Goal: Task Accomplishment & Management: Manage account settings

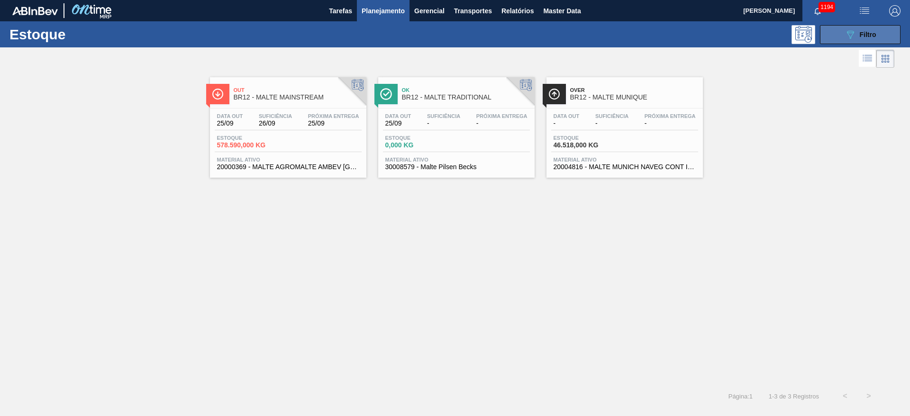
click at [841, 31] on button "089F7B8B-B2A5-4AFE-B5C0-19BA573D28AC Filtro" at bounding box center [860, 34] width 81 height 19
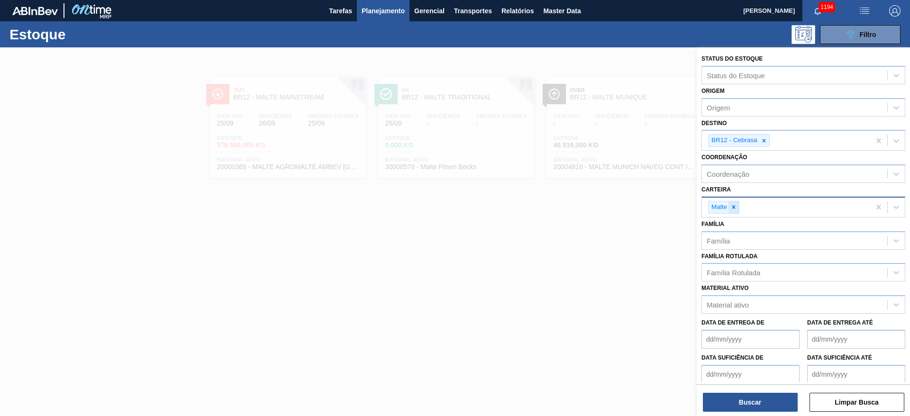
click at [736, 205] on icon at bounding box center [734, 207] width 7 height 7
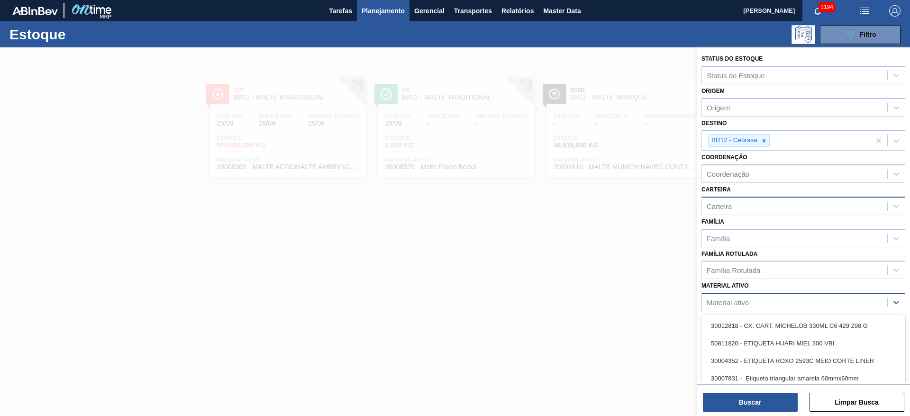
click at [730, 300] on div "Material ativo" at bounding box center [728, 303] width 42 height 8
click at [731, 272] on div "Família Rotulada" at bounding box center [734, 270] width 54 height 8
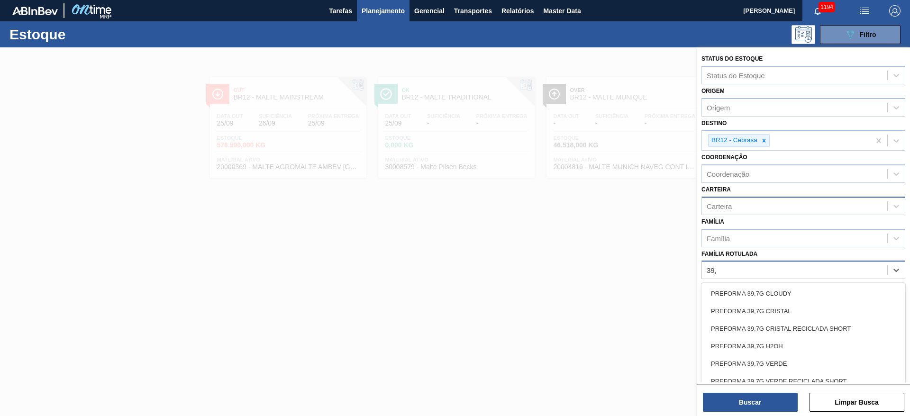
type Rotulada "39,7"
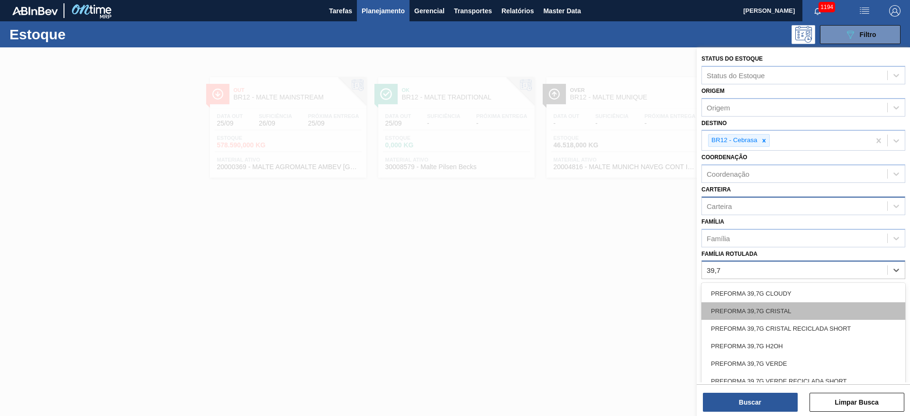
click at [738, 311] on div "PREFORMA 39,7G CRISTAL" at bounding box center [804, 311] width 204 height 18
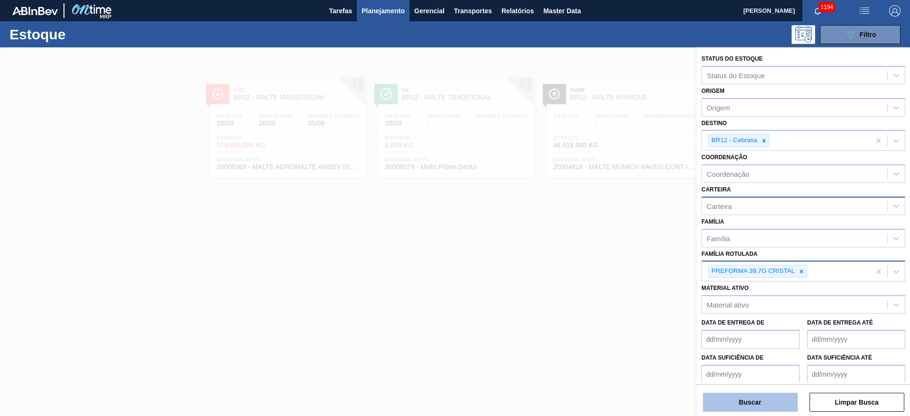
click at [738, 402] on button "Buscar" at bounding box center [750, 402] width 95 height 19
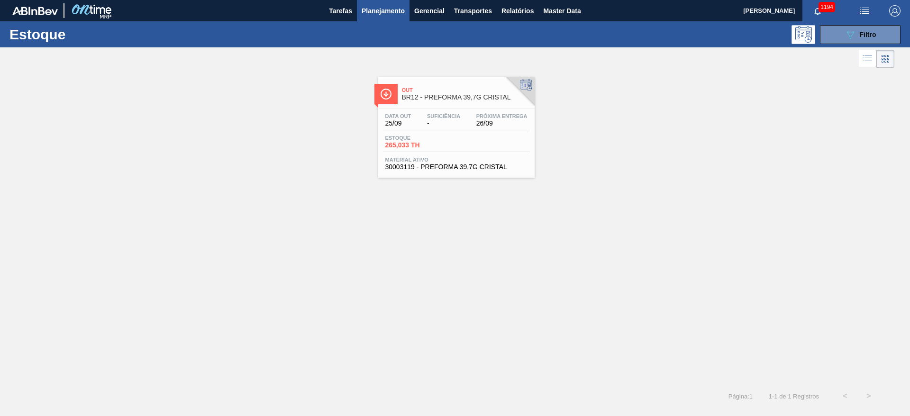
click at [425, 119] on div "Suficiência -" at bounding box center [444, 120] width 38 height 14
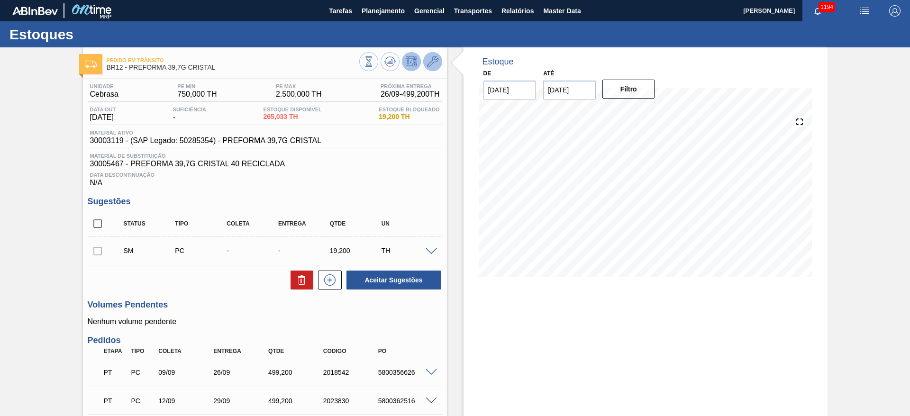
click at [431, 64] on icon at bounding box center [432, 61] width 11 height 11
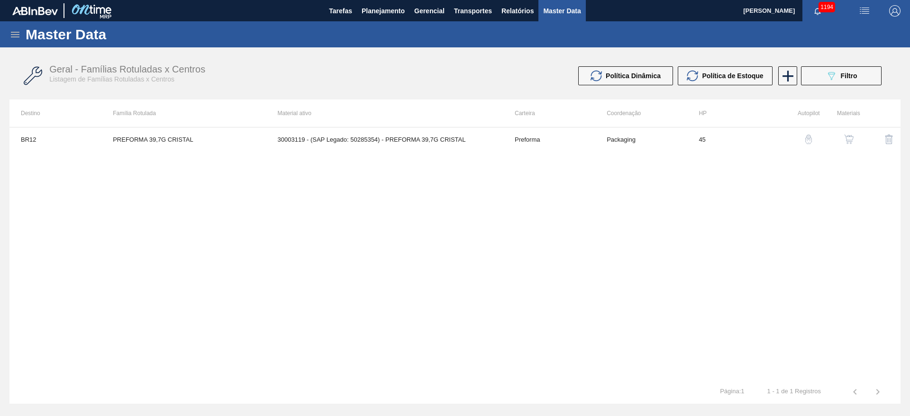
click at [850, 140] on img "button" at bounding box center [848, 139] width 9 height 9
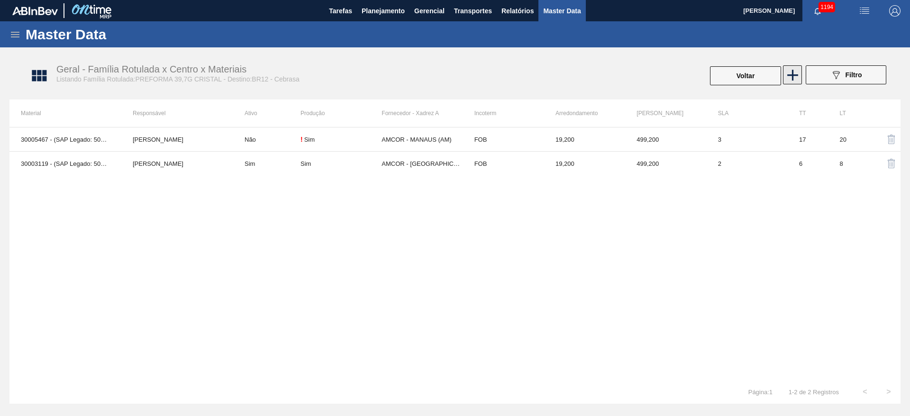
click at [793, 78] on icon at bounding box center [792, 75] width 11 height 11
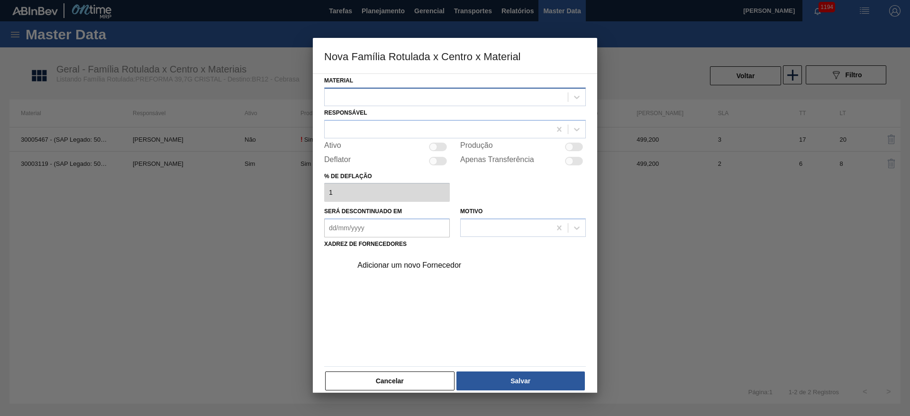
click at [397, 97] on div at bounding box center [446, 97] width 243 height 14
click at [415, 383] on button "Cancelar" at bounding box center [389, 381] width 129 height 19
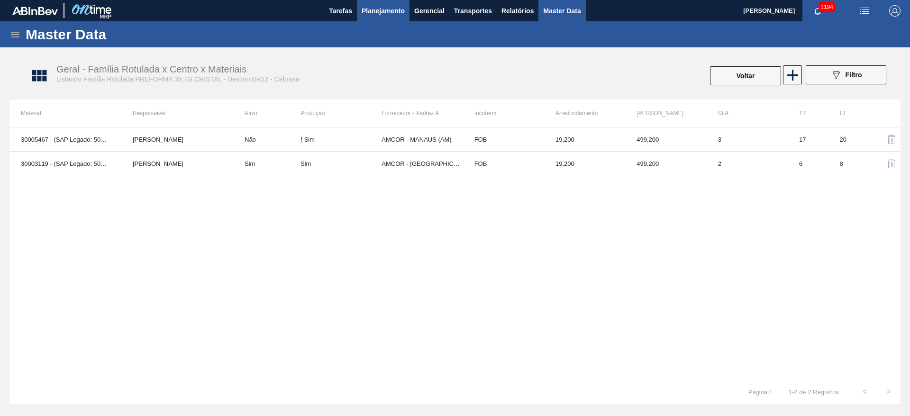
click at [384, 14] on span "Planejamento" at bounding box center [383, 10] width 43 height 11
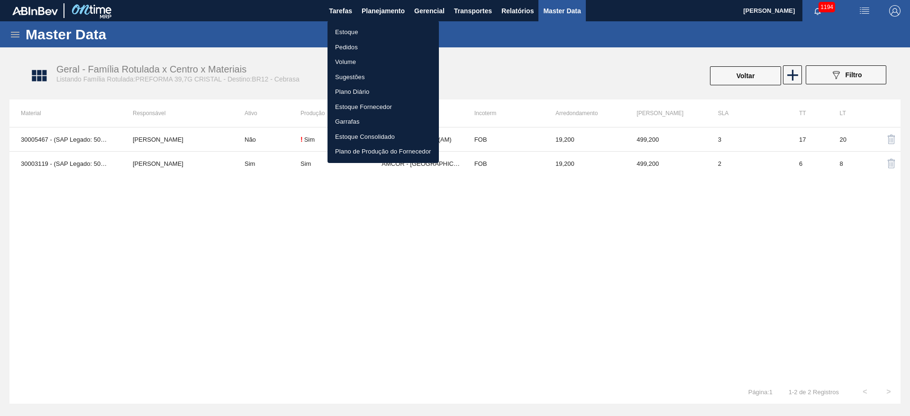
click at [347, 33] on li "Estoque" at bounding box center [383, 32] width 111 height 15
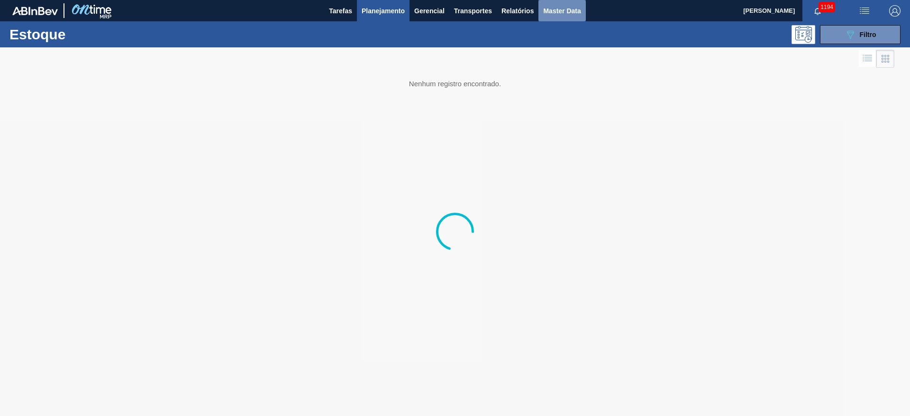
click at [556, 12] on span "Master Data" at bounding box center [561, 10] width 37 height 11
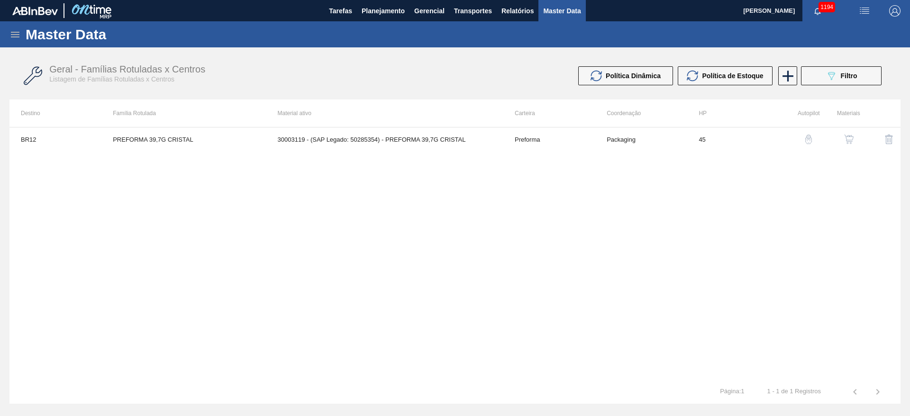
click at [15, 37] on icon at bounding box center [15, 35] width 9 height 6
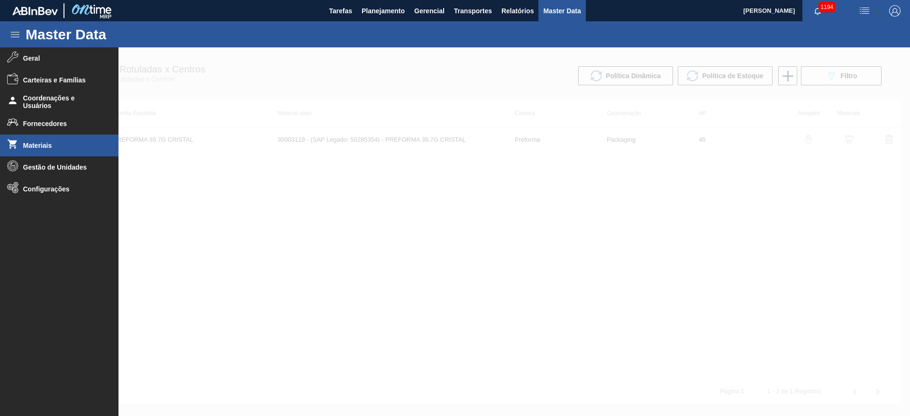
click at [34, 146] on span "Materiais" at bounding box center [62, 146] width 78 height 8
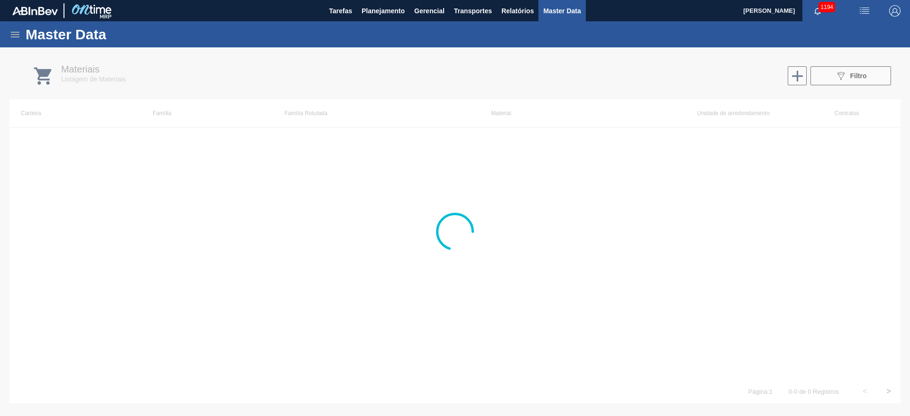
click at [852, 76] on div at bounding box center [455, 231] width 910 height 369
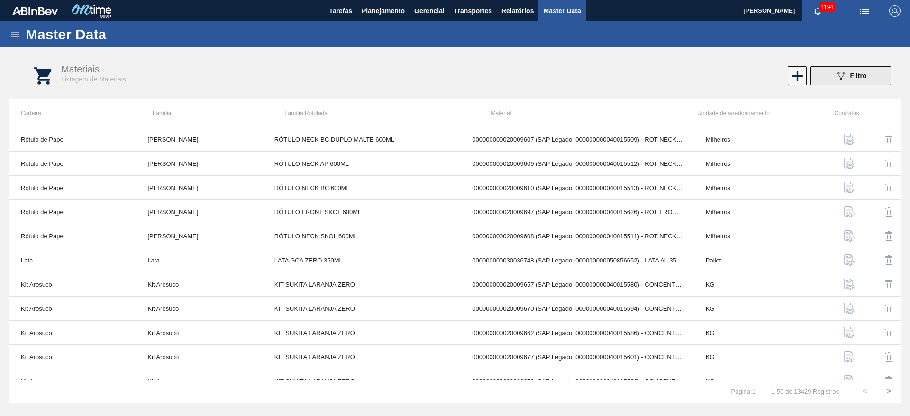
click at [852, 75] on span "Filtro" at bounding box center [858, 76] width 17 height 8
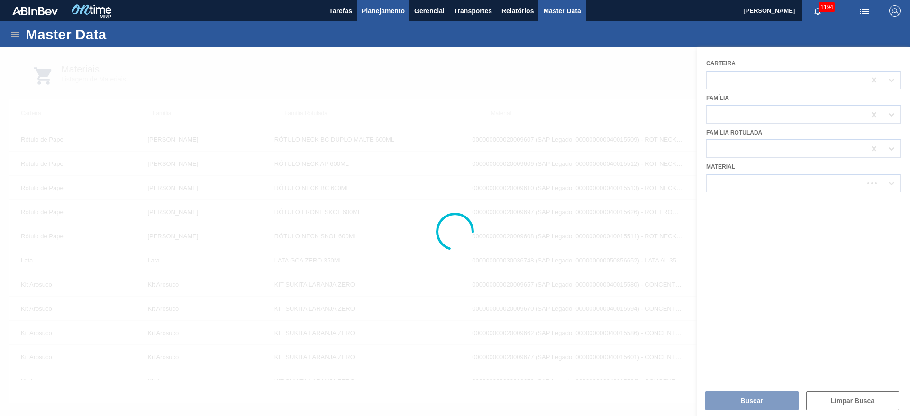
click at [393, 9] on span "Planejamento" at bounding box center [383, 10] width 43 height 11
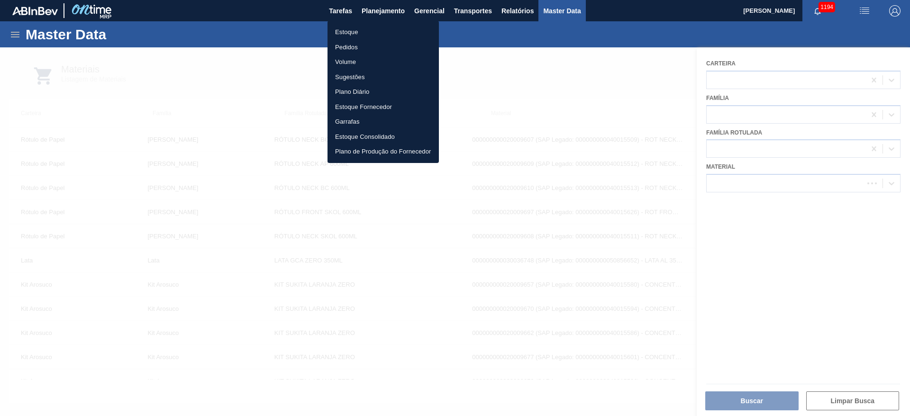
click at [339, 33] on li "Estoque" at bounding box center [383, 32] width 111 height 15
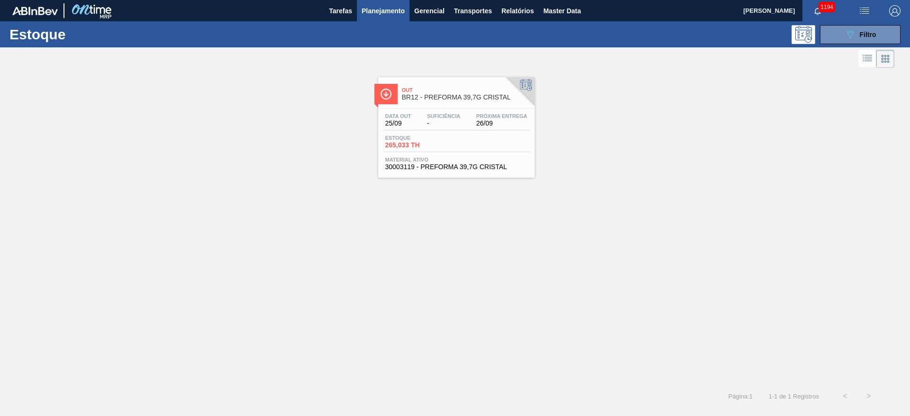
drag, startPoint x: 846, startPoint y: 41, endPoint x: 835, endPoint y: 46, distance: 12.1
click at [846, 42] on button "089F7B8B-B2A5-4AFE-B5C0-19BA573D28AC Filtro" at bounding box center [860, 34] width 81 height 19
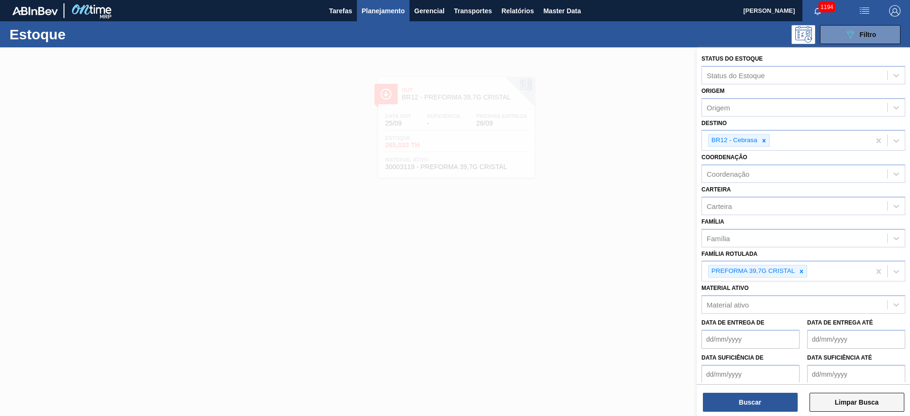
click at [845, 405] on button "Limpar Busca" at bounding box center [857, 402] width 95 height 19
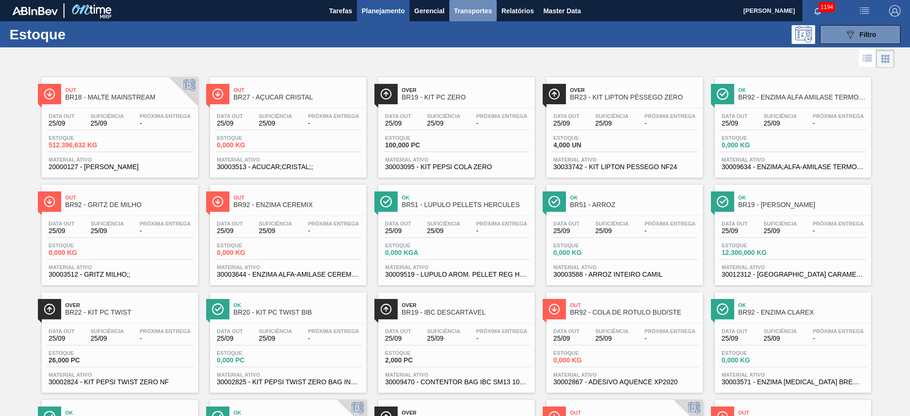
click at [471, 12] on span "Transportes" at bounding box center [473, 10] width 38 height 11
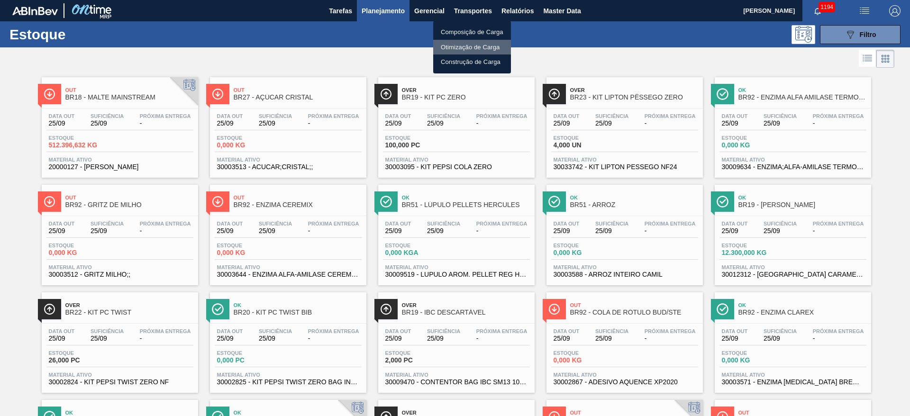
click at [450, 46] on li "Otimização de Carga" at bounding box center [472, 47] width 78 height 15
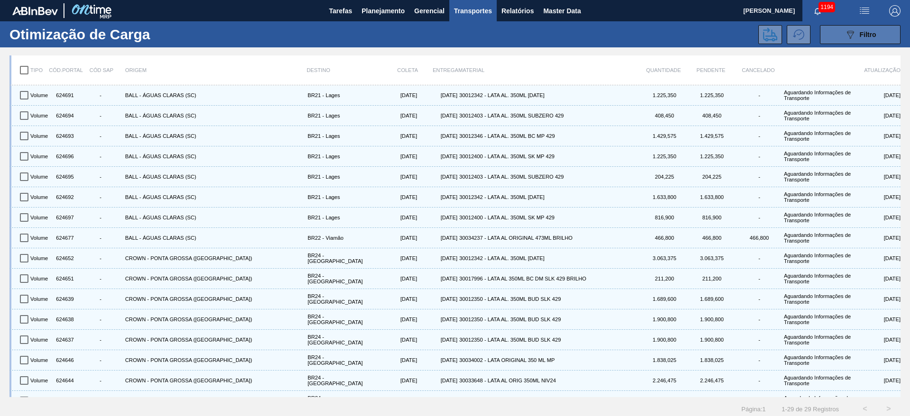
click at [855, 29] on div "089F7B8B-B2A5-4AFE-B5C0-19BA573D28AC Filtro" at bounding box center [861, 34] width 32 height 11
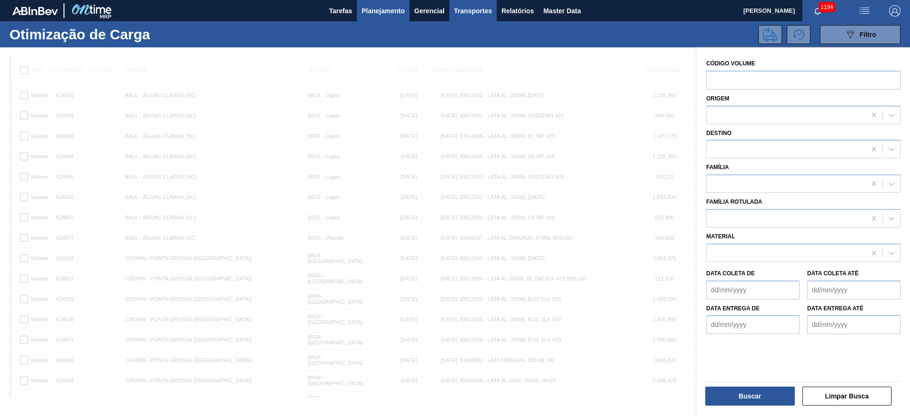
click at [374, 14] on span "Planejamento" at bounding box center [383, 10] width 43 height 11
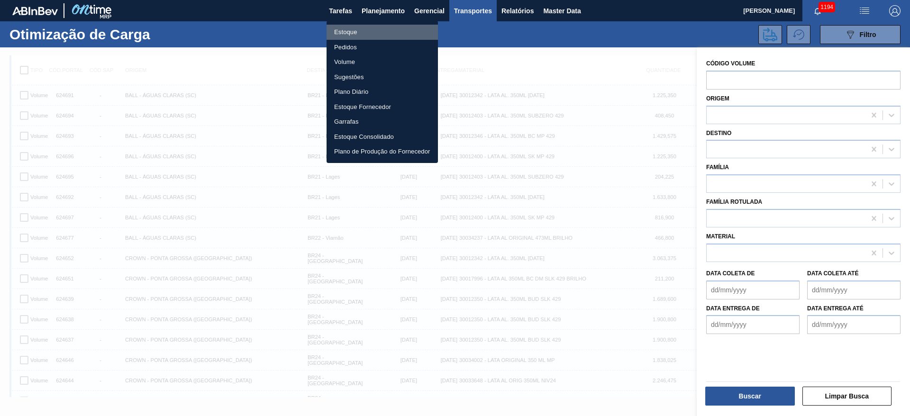
click at [346, 32] on li "Estoque" at bounding box center [382, 32] width 111 height 15
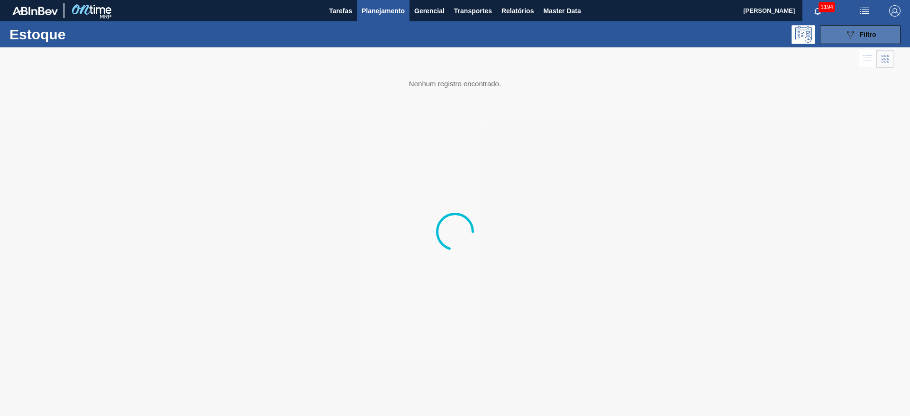
click at [854, 31] on icon "089F7B8B-B2A5-4AFE-B5C0-19BA573D28AC" at bounding box center [850, 34] width 11 height 11
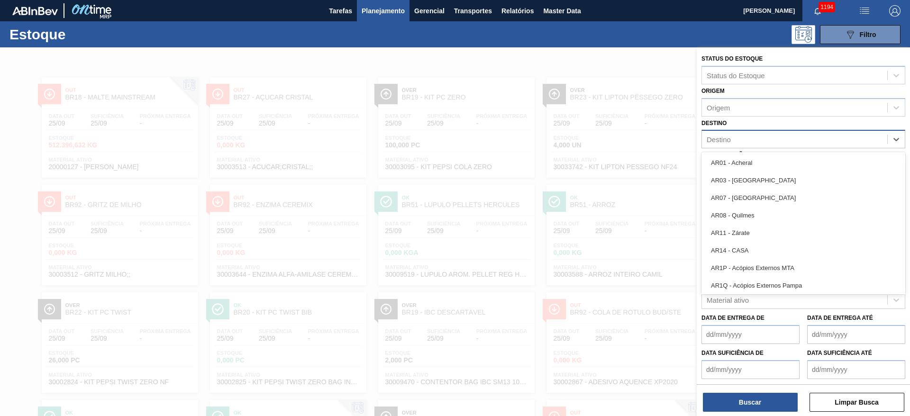
click at [724, 138] on div "Destino" at bounding box center [719, 140] width 24 height 8
type input "13"
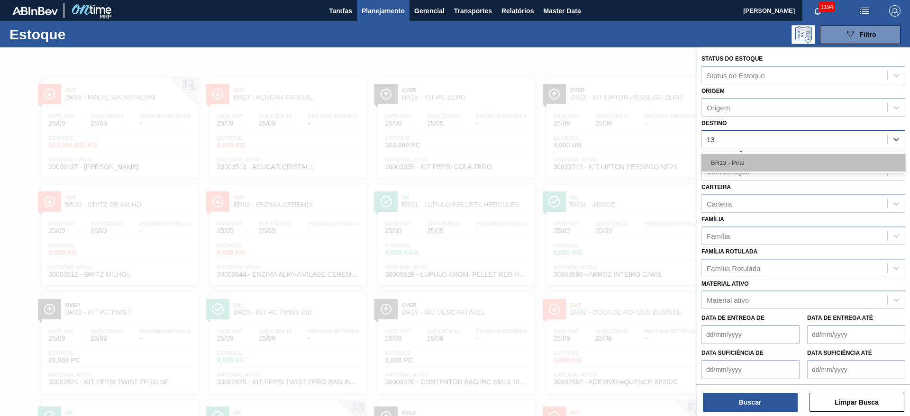
click at [730, 160] on div "BR13 - Piraí" at bounding box center [804, 163] width 204 height 18
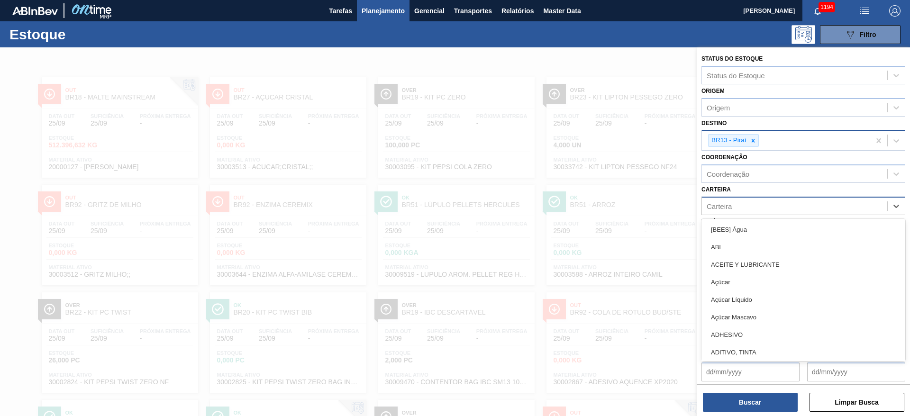
click at [727, 210] on div "Carteira" at bounding box center [719, 206] width 25 height 8
type input "malte"
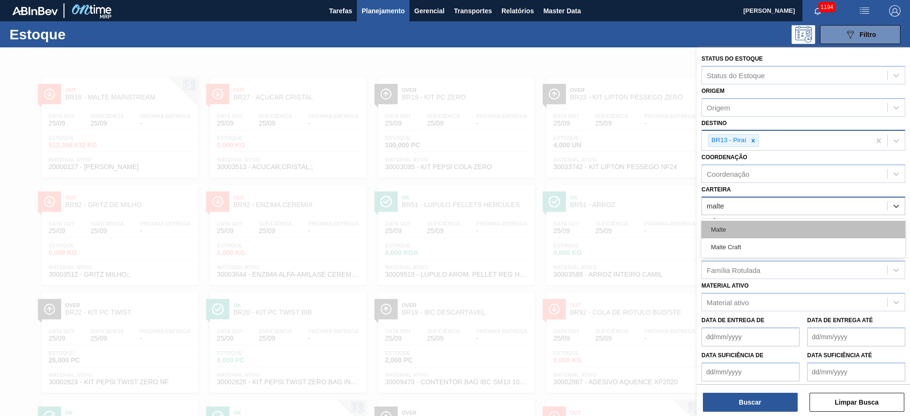
click at [725, 231] on div "Malte" at bounding box center [804, 230] width 204 height 18
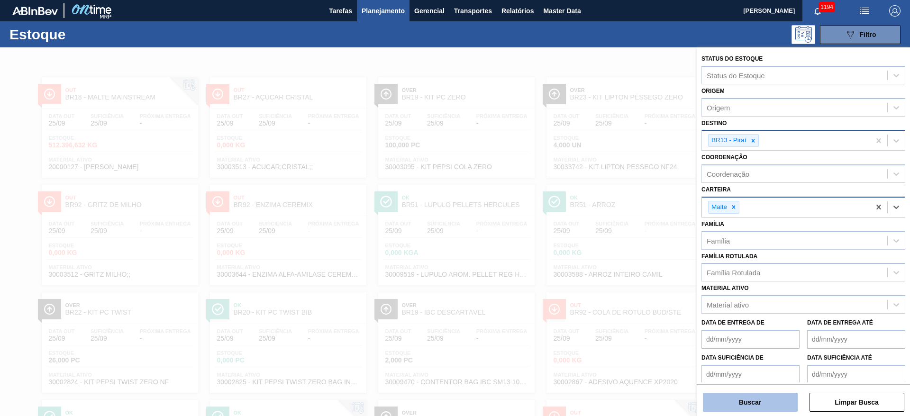
click at [743, 401] on button "Buscar" at bounding box center [750, 402] width 95 height 19
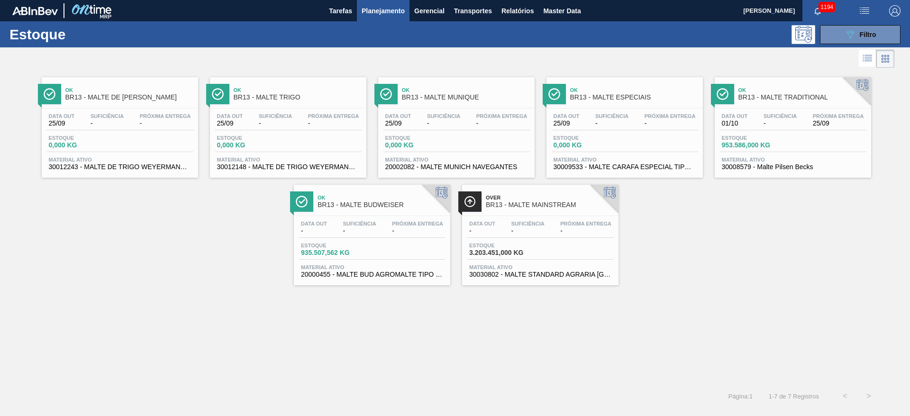
click at [787, 130] on div "Data out 01/10 Suficiência - Próxima Entrega 25/09" at bounding box center [793, 121] width 147 height 17
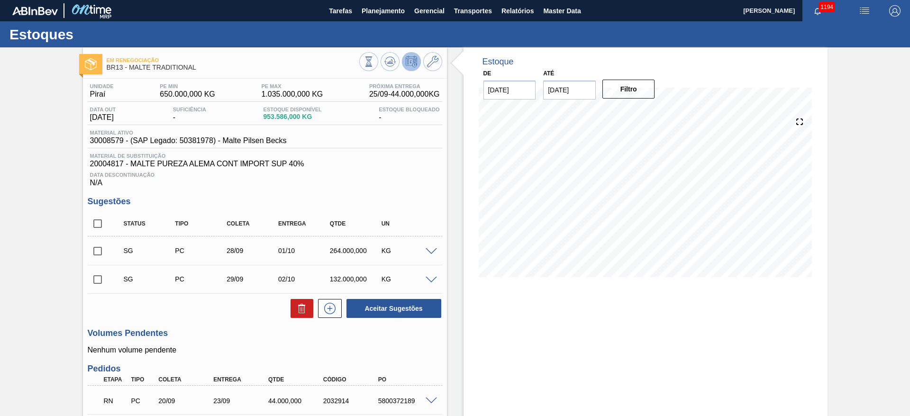
scroll to position [218, 0]
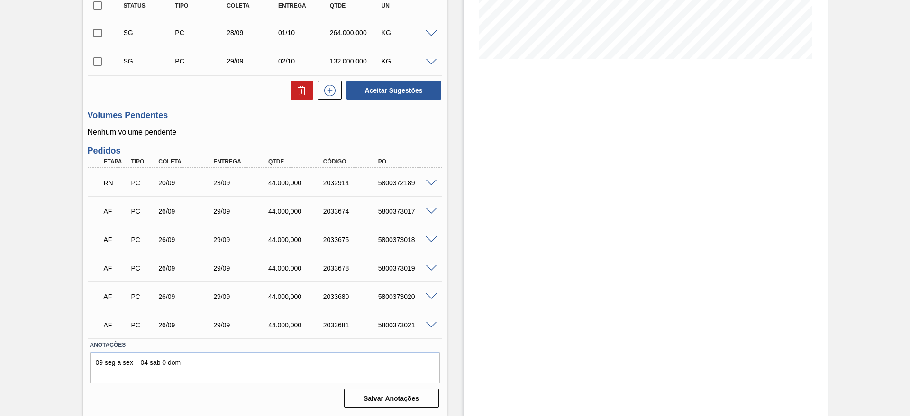
click at [430, 182] on span at bounding box center [431, 183] width 11 height 7
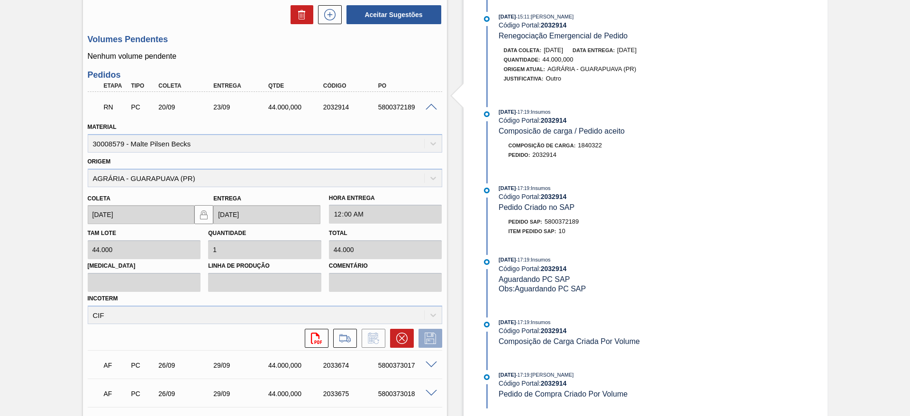
scroll to position [360, 0]
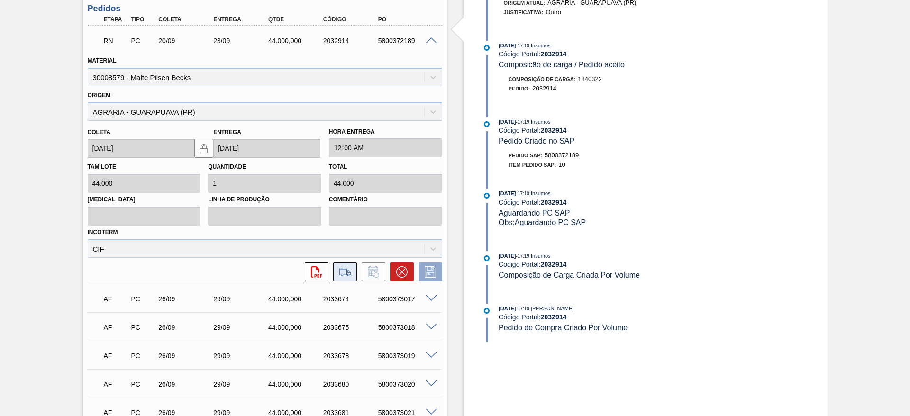
click at [343, 276] on icon at bounding box center [345, 271] width 15 height 11
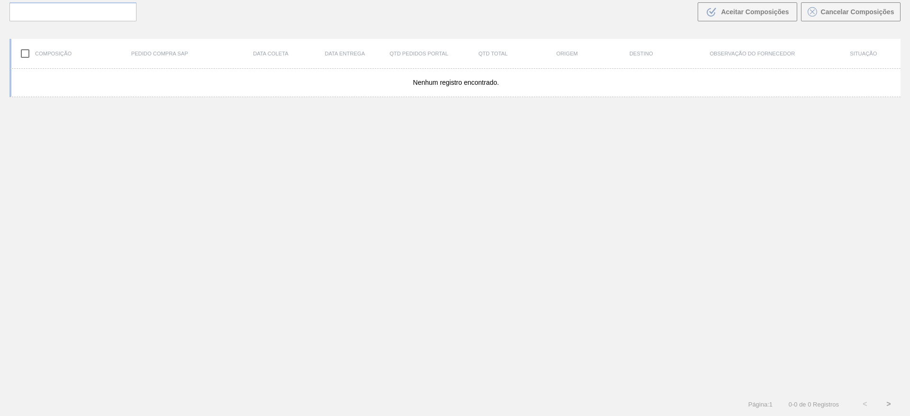
scroll to position [68, 0]
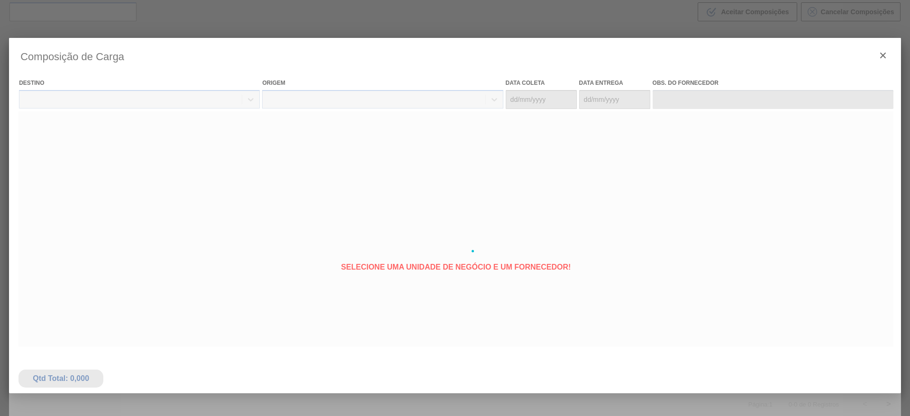
type coleta "[DATE]"
type entrega "[DATE]"
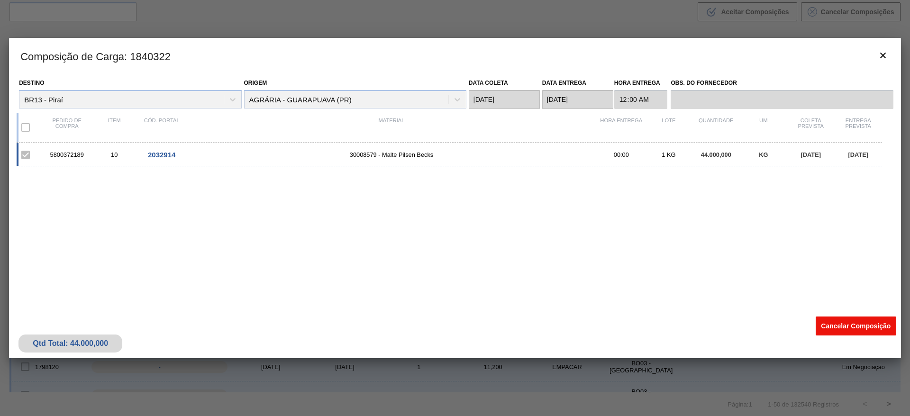
click at [850, 325] on button "Cancelar Composição" at bounding box center [856, 326] width 81 height 19
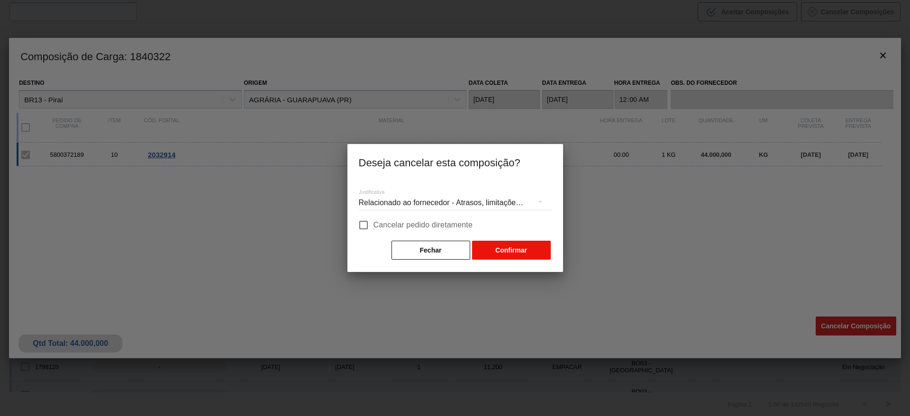
click at [520, 247] on button "Confirmar" at bounding box center [511, 250] width 79 height 19
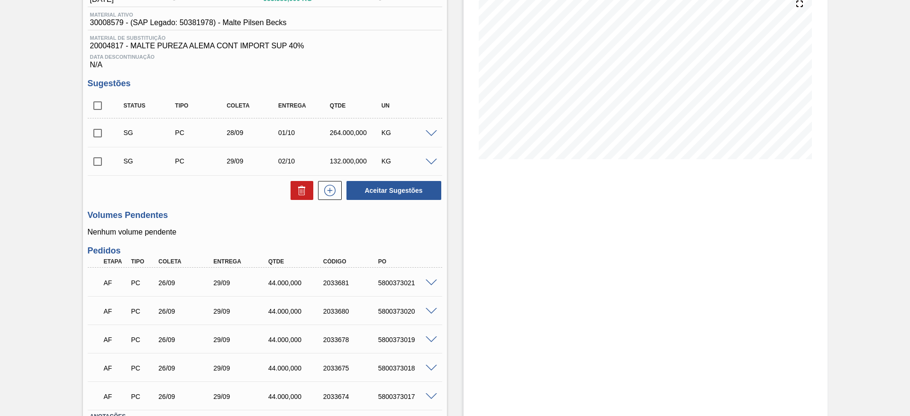
scroll to position [47, 0]
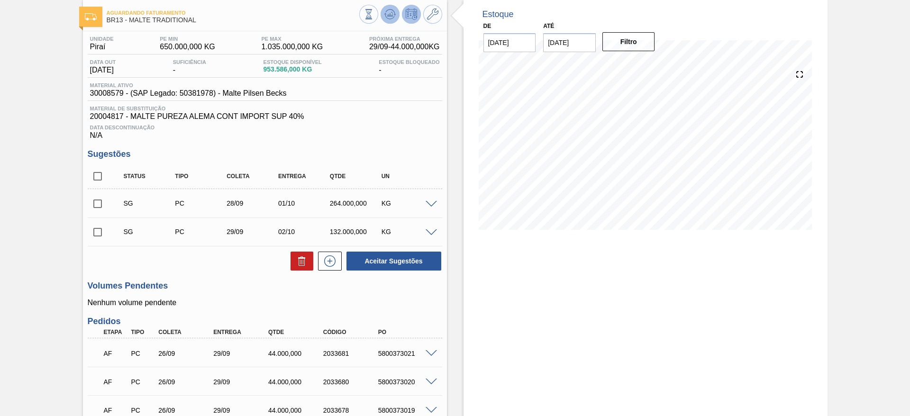
click at [391, 11] on icon at bounding box center [389, 14] width 11 height 11
click at [431, 12] on icon at bounding box center [432, 14] width 11 height 11
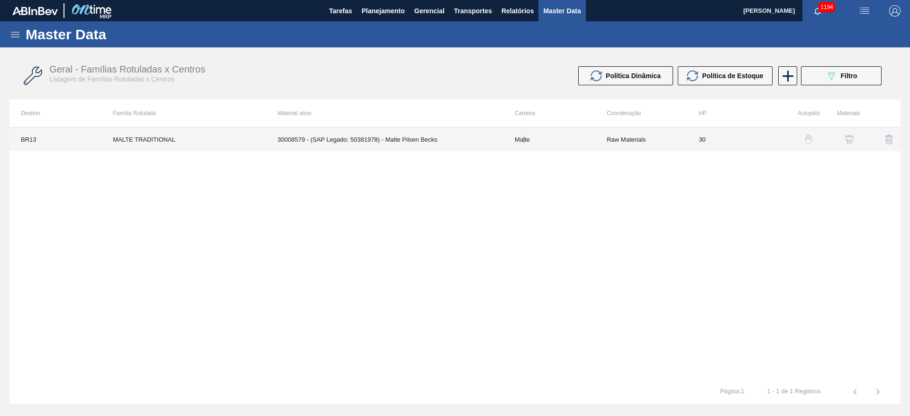
click at [524, 138] on td "Malte" at bounding box center [549, 140] width 92 height 24
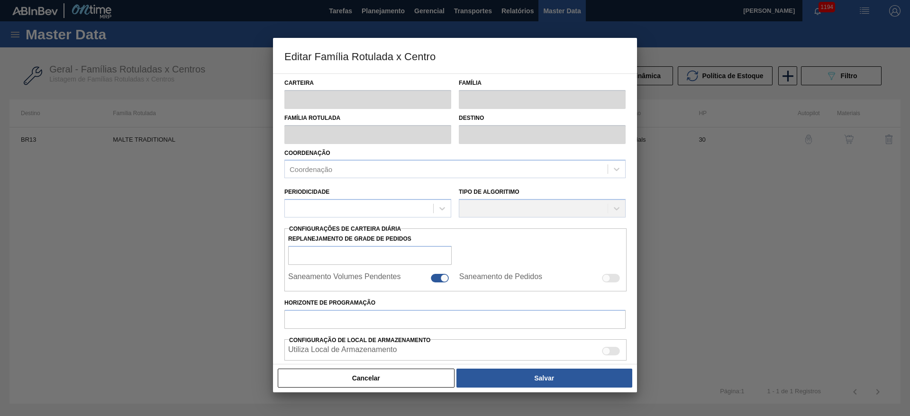
type input "Malte"
type input "MALTE TRADITIONAL"
type input "BR13 - Piraí"
type input "0"
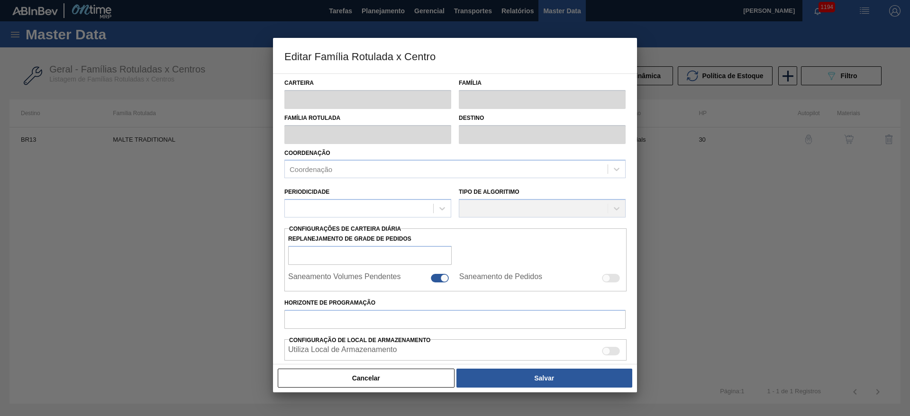
checkbox input "false"
checkbox input "true"
type input "30"
type input "650.000"
type input "1.035.000"
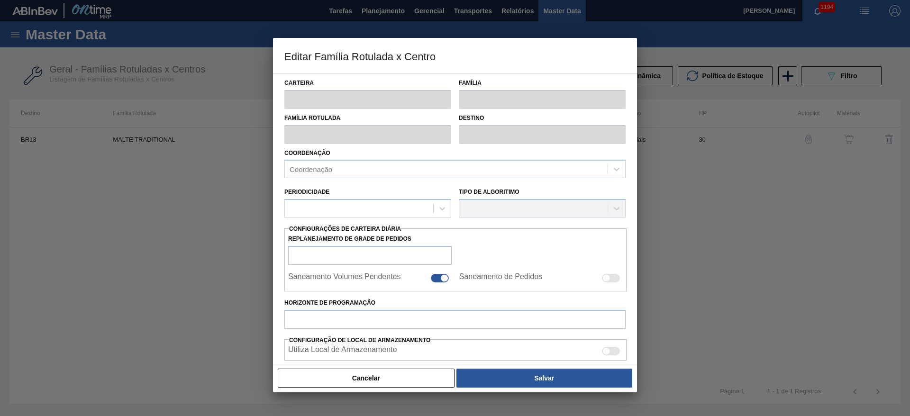
type input "100"
type input "1.035.000,000"
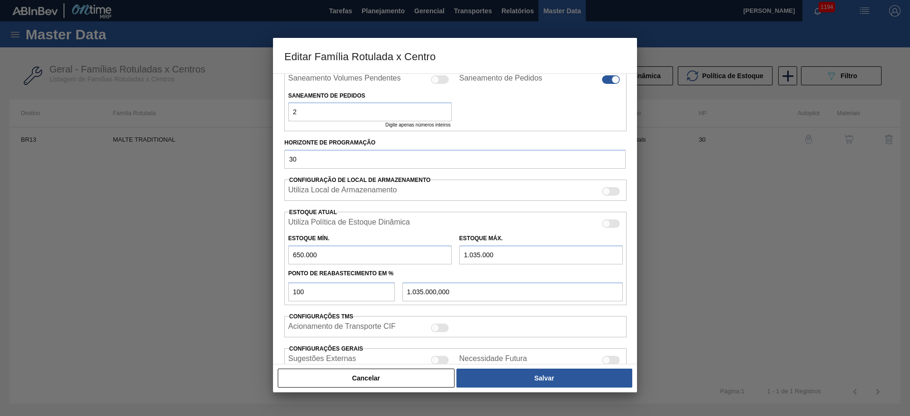
scroll to position [272, 0]
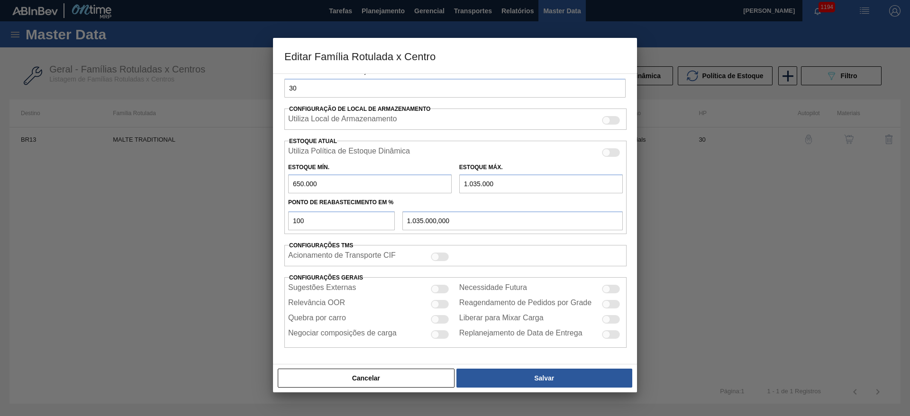
click at [437, 302] on div at bounding box center [435, 305] width 8 height 8
checkbox input "true"
click at [439, 320] on div at bounding box center [440, 319] width 18 height 9
checkbox input "true"
click at [435, 291] on div at bounding box center [435, 289] width 8 height 8
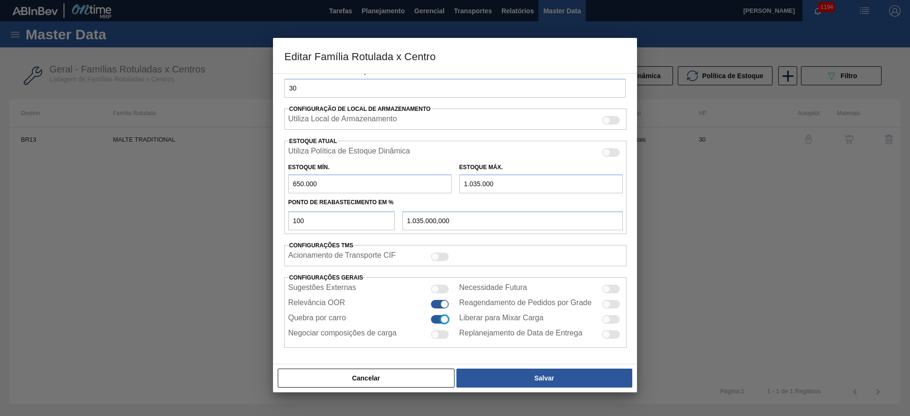
checkbox input "true"
click at [608, 287] on div at bounding box center [607, 289] width 8 height 8
checkbox input "true"
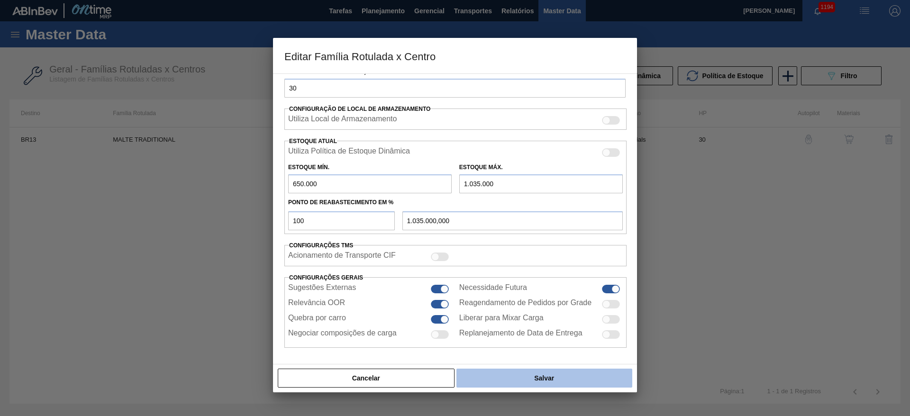
click at [515, 378] on button "Salvar" at bounding box center [545, 378] width 176 height 19
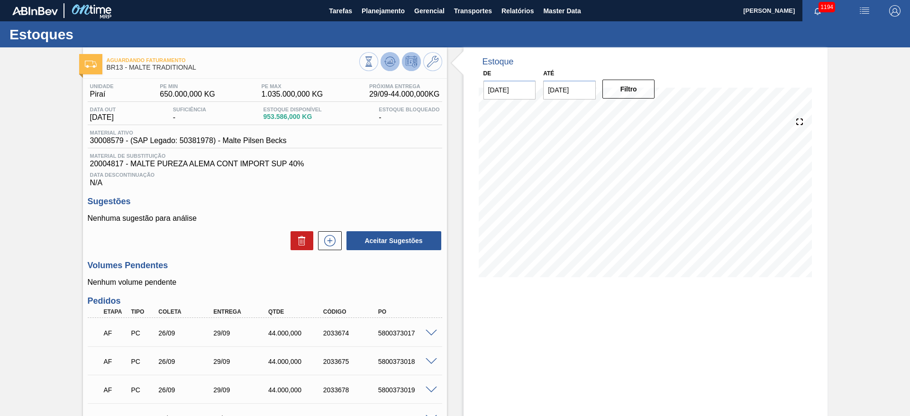
click at [396, 56] on button at bounding box center [390, 61] width 19 height 19
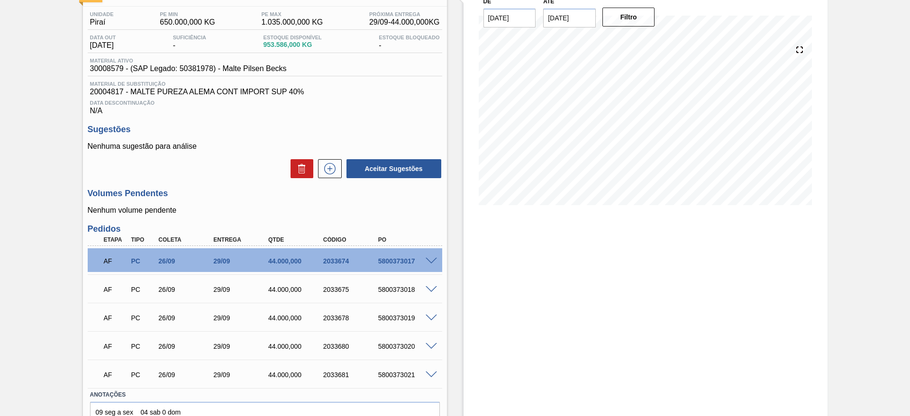
scroll to position [122, 0]
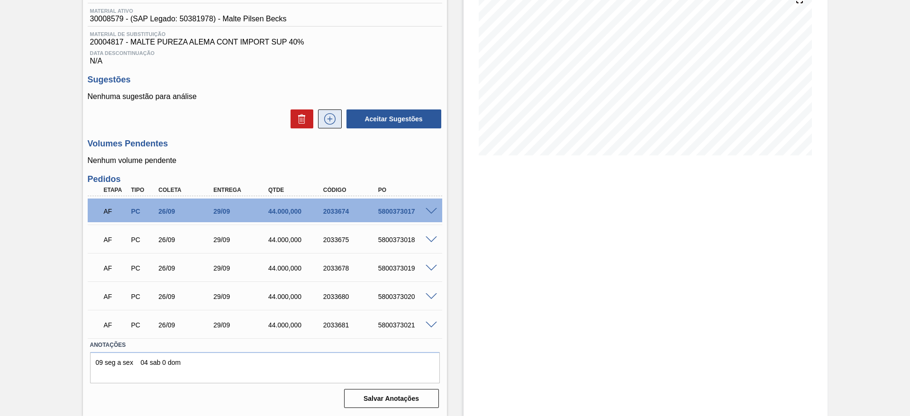
click at [325, 125] on button at bounding box center [330, 119] width 24 height 19
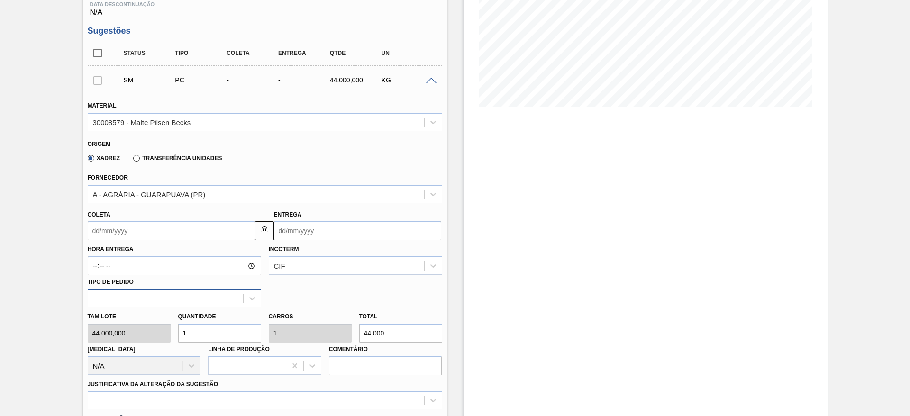
scroll to position [193, 0]
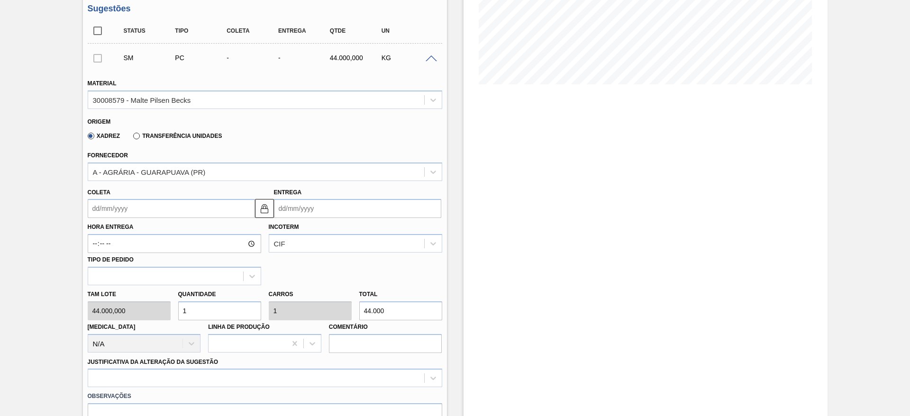
click at [97, 207] on input "Coleta" at bounding box center [171, 208] width 167 height 19
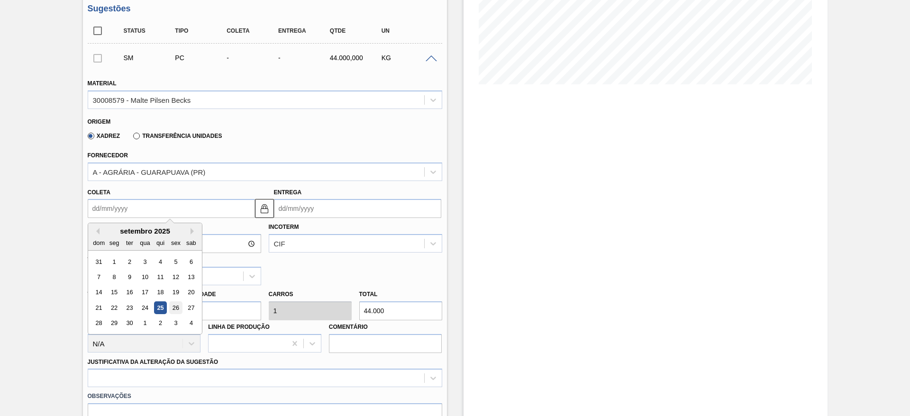
click at [179, 307] on div "26" at bounding box center [175, 308] width 13 height 13
type input "[DATE]"
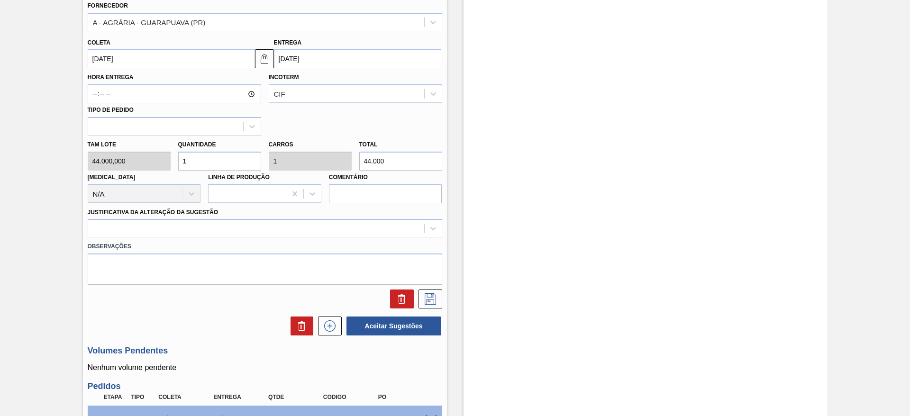
scroll to position [406, 0]
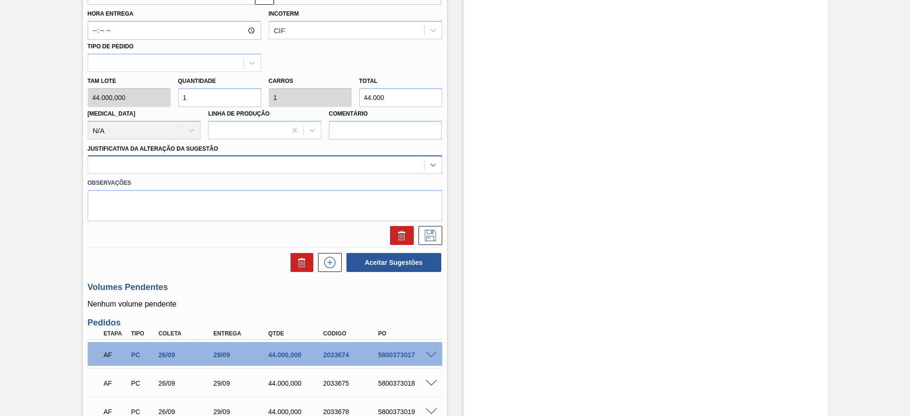
click at [436, 164] on icon at bounding box center [433, 164] width 9 height 9
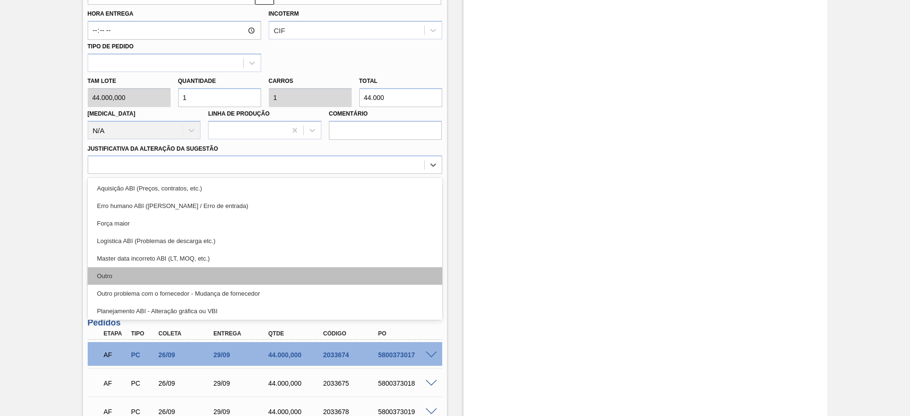
click at [147, 280] on div "Outro" at bounding box center [265, 276] width 355 height 18
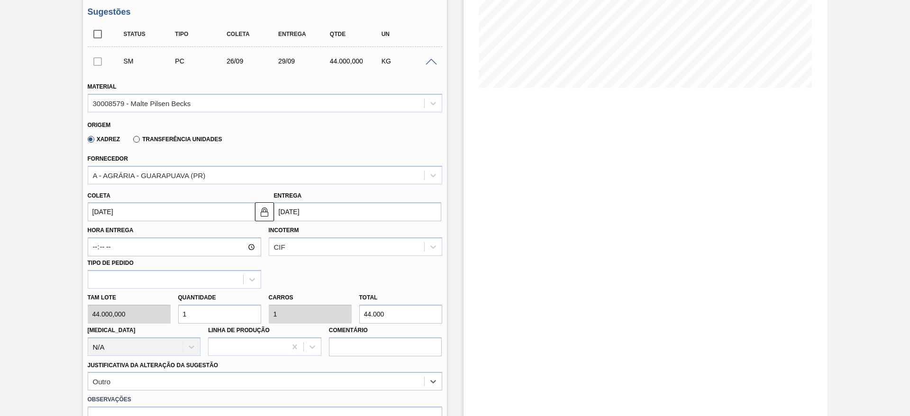
scroll to position [284, 0]
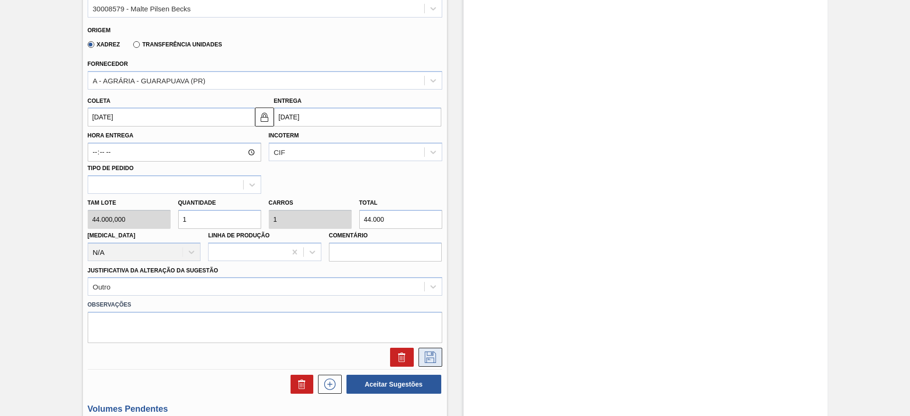
click at [434, 349] on button at bounding box center [431, 357] width 24 height 19
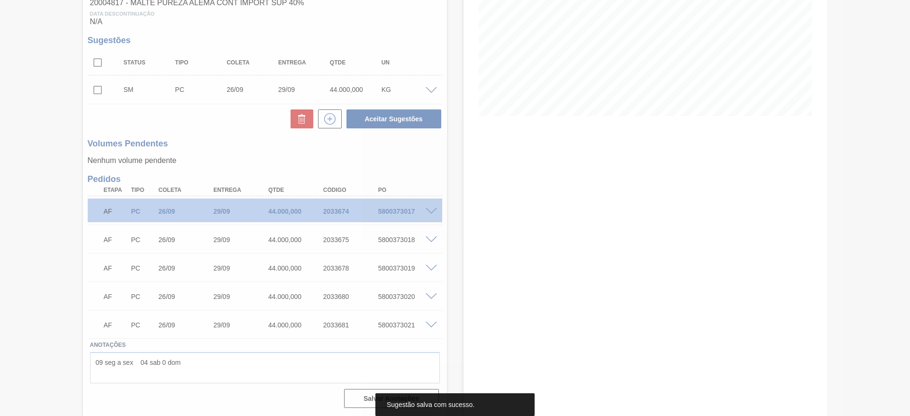
scroll to position [161, 0]
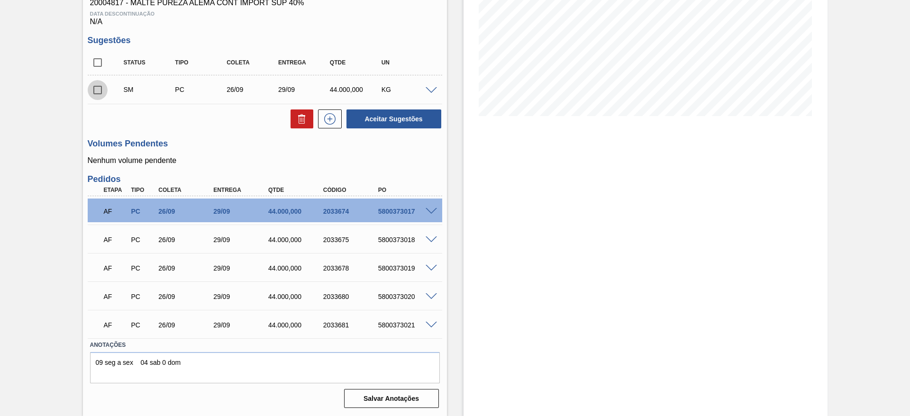
drag, startPoint x: 99, startPoint y: 90, endPoint x: 132, endPoint y: 101, distance: 34.9
click at [99, 89] on input "checkbox" at bounding box center [98, 90] width 20 height 20
click at [359, 115] on button "Aceitar Sugestões" at bounding box center [394, 119] width 95 height 19
click at [98, 89] on input "checkbox" at bounding box center [98, 90] width 20 height 20
click at [383, 126] on button "Aceitar Sugestões" at bounding box center [394, 119] width 95 height 19
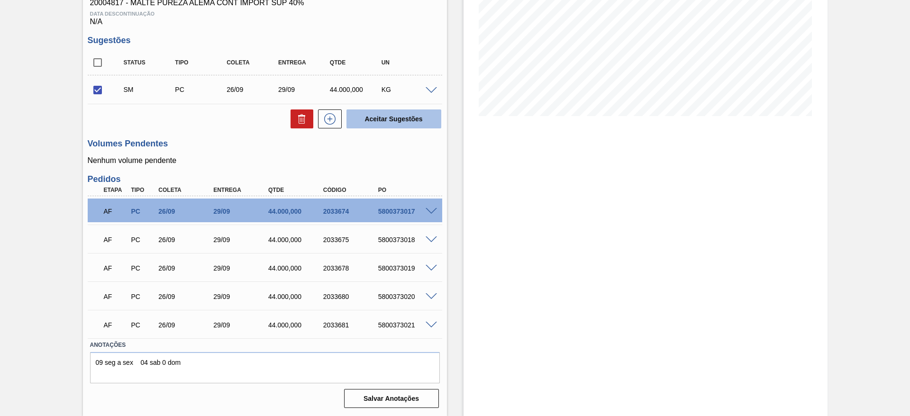
checkbox input "false"
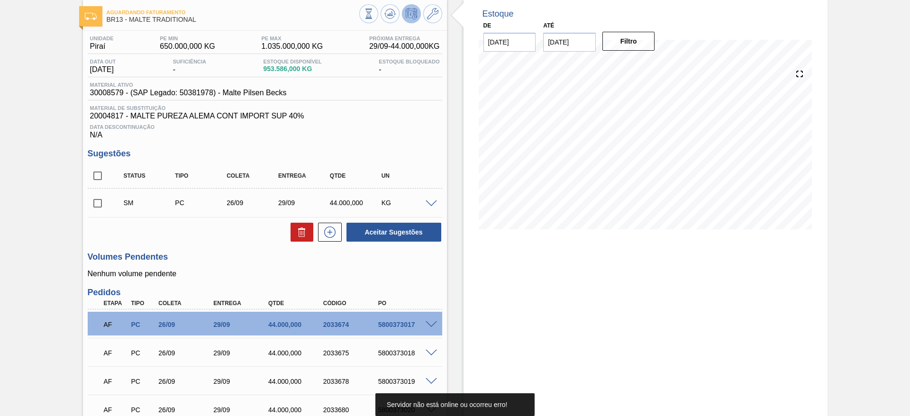
scroll to position [0, 0]
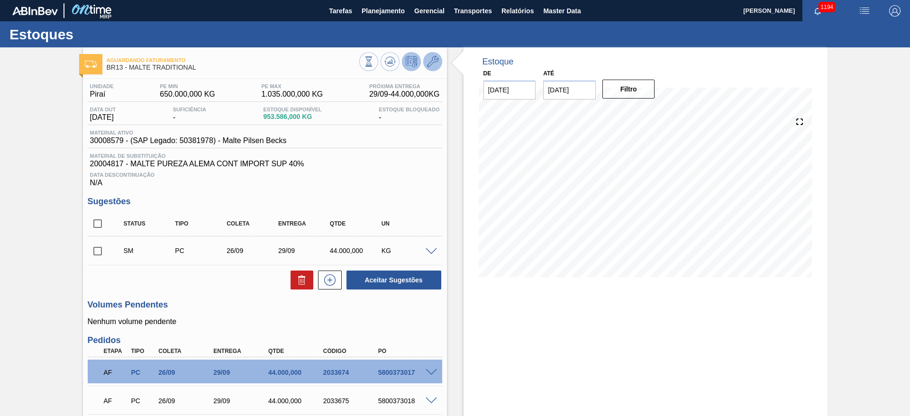
click at [430, 64] on icon at bounding box center [432, 61] width 11 height 11
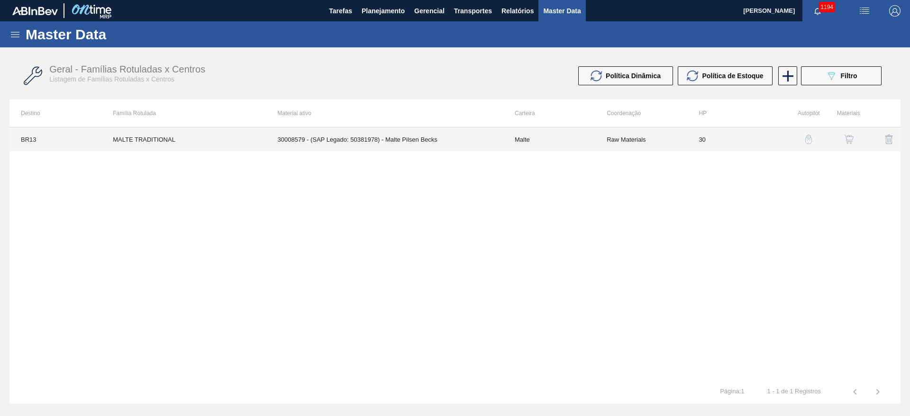
click at [508, 139] on td "Malte" at bounding box center [549, 140] width 92 height 24
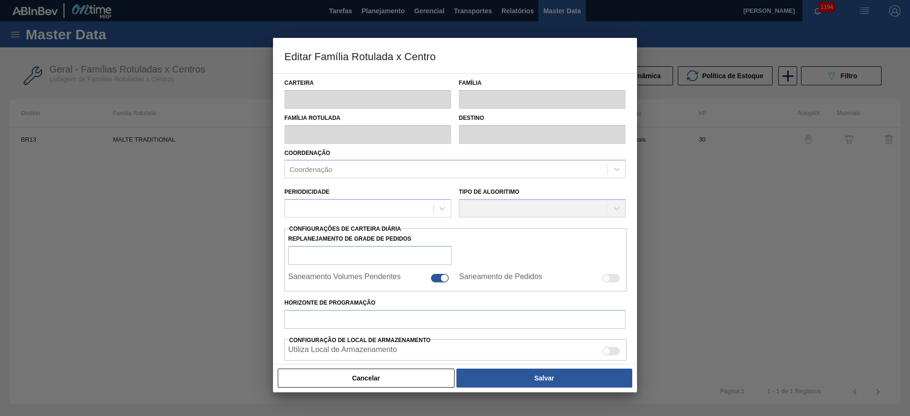
type input "Malte"
type input "MALTE TRADITIONAL"
type input "BR13 - Piraí"
type input "0"
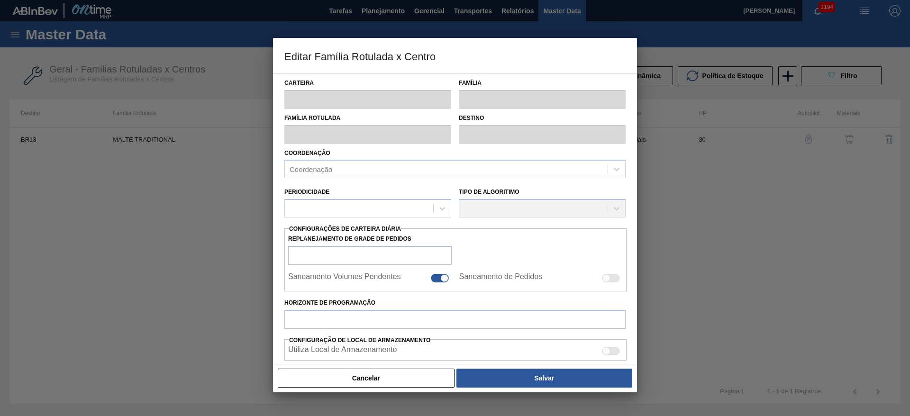
checkbox input "false"
checkbox input "true"
type input "30"
type input "650.000"
type input "1.035.000"
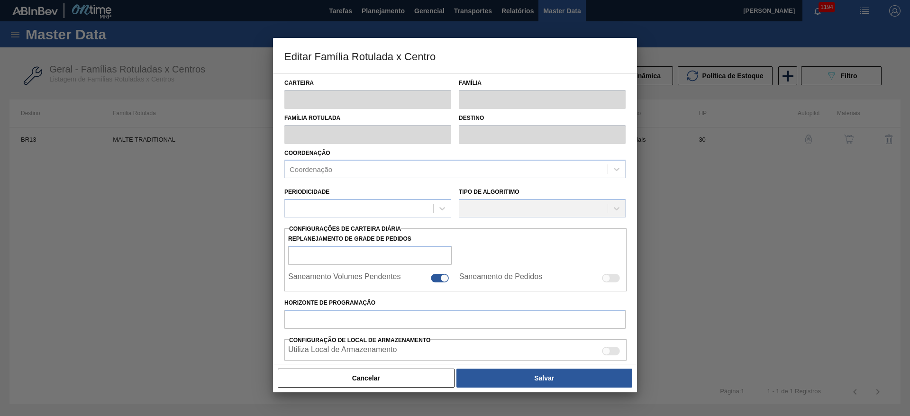
type input "100"
type input "1.035.000,000"
checkbox input "true"
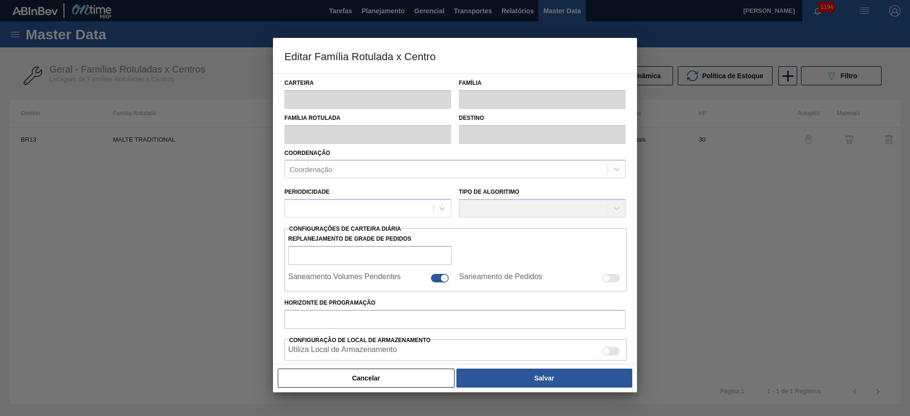
checkbox input "true"
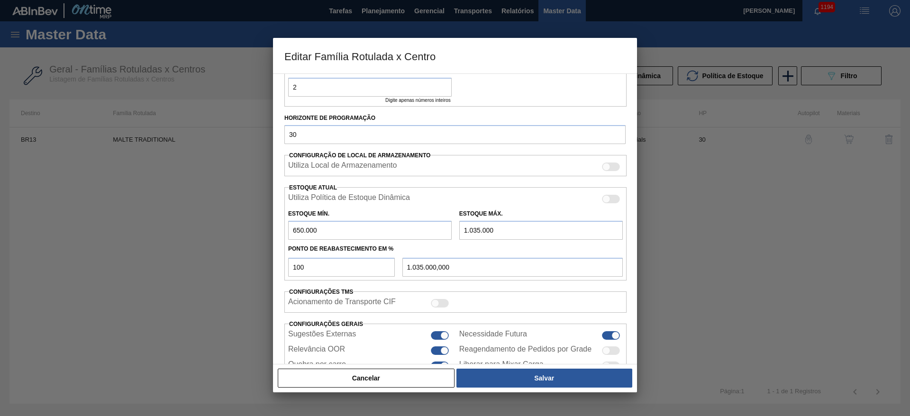
scroll to position [272, 0]
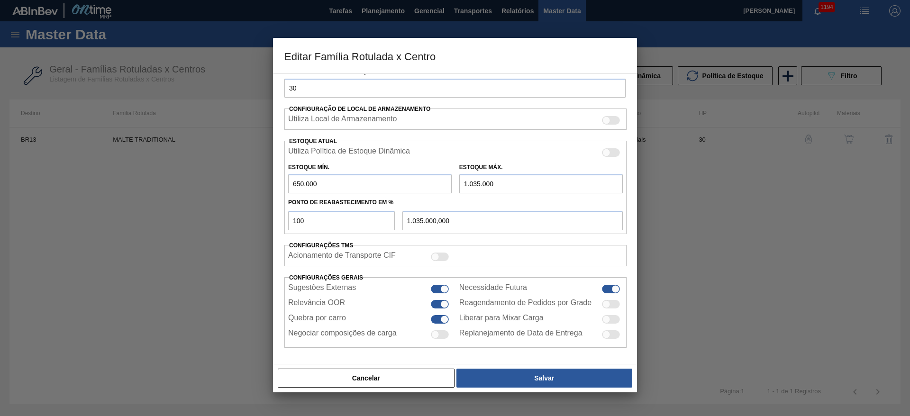
click at [439, 288] on div at bounding box center [440, 289] width 18 height 9
checkbox input "false"
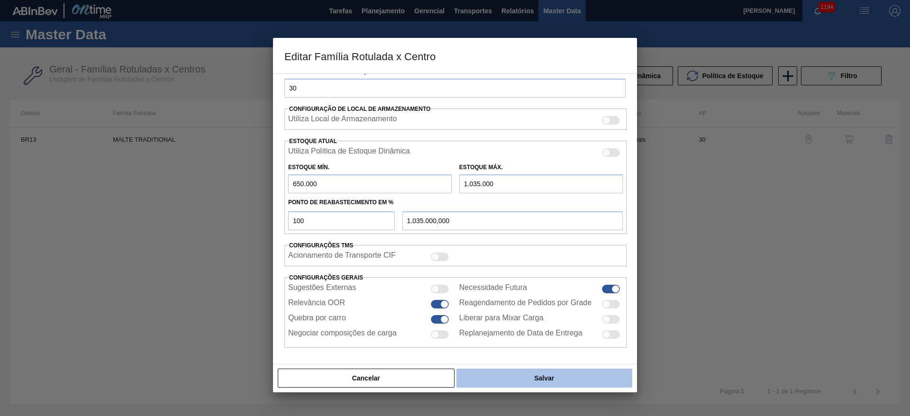
click at [519, 380] on button "Salvar" at bounding box center [545, 378] width 176 height 19
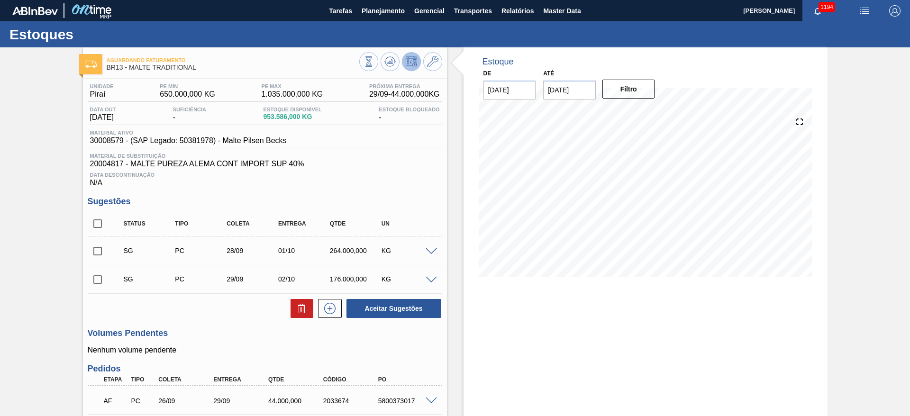
scroll to position [142, 0]
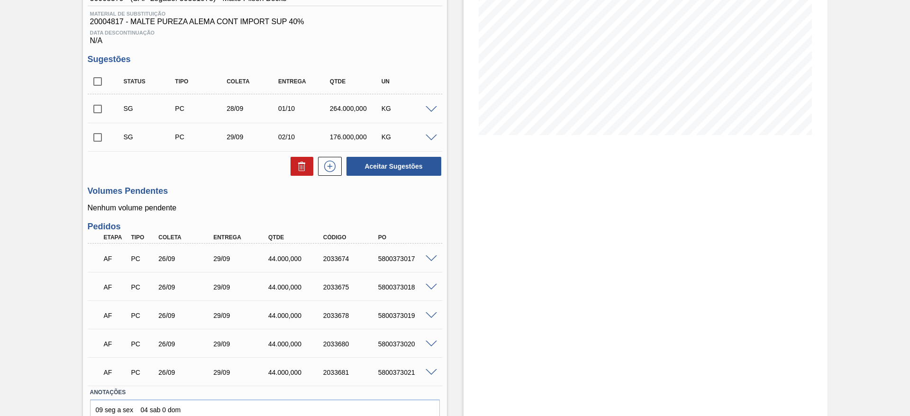
click at [431, 108] on span at bounding box center [431, 109] width 11 height 7
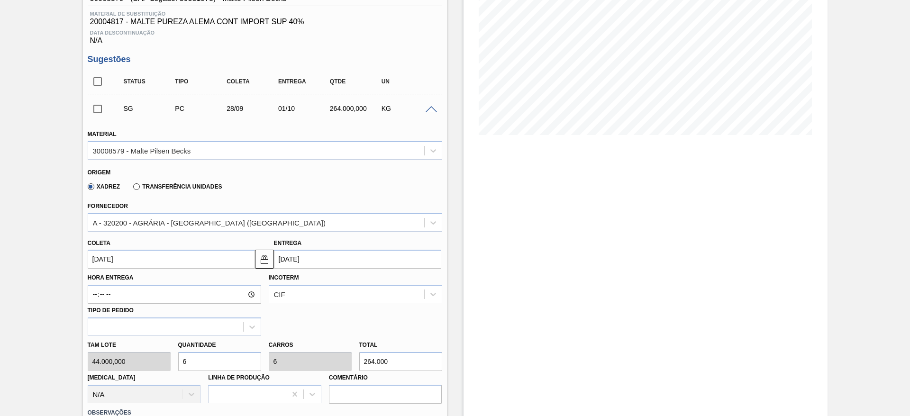
click at [151, 356] on div "Tam lote 44.000,000 Quantidade 6 Carros 6 Total 264.000 [MEDICAL_DATA] N/A Linh…" at bounding box center [265, 370] width 362 height 68
type input "1"
type input "44.000"
type input "1"
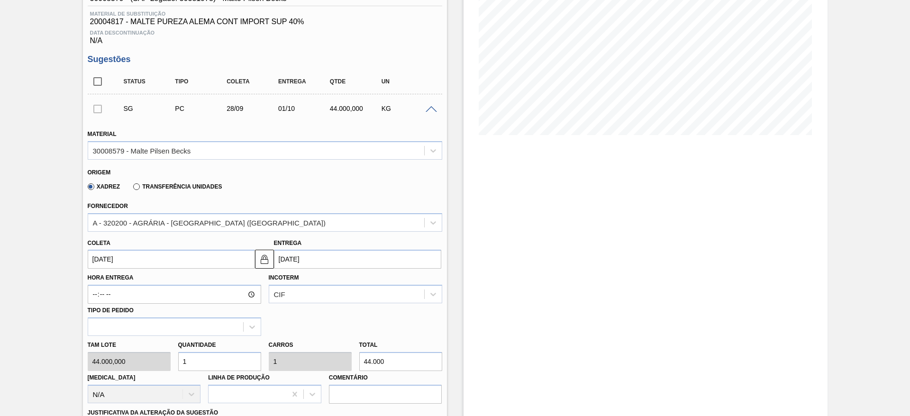
click at [94, 257] on input "[DATE]" at bounding box center [171, 259] width 167 height 19
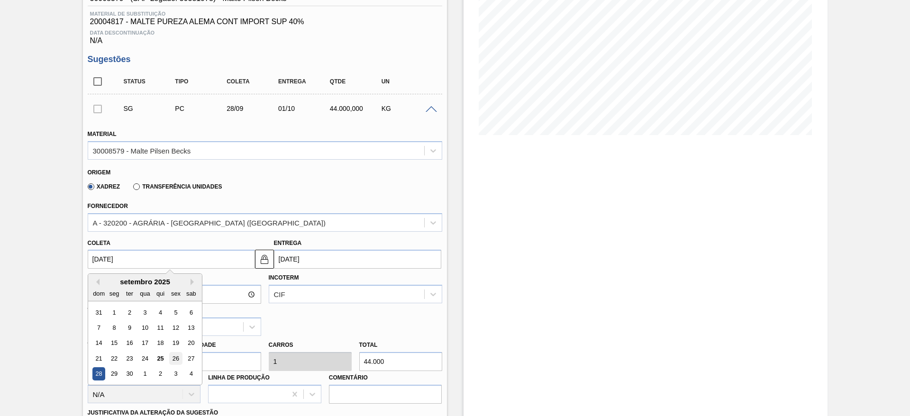
click at [182, 356] on div "26" at bounding box center [175, 358] width 13 height 13
type input "[DATE]"
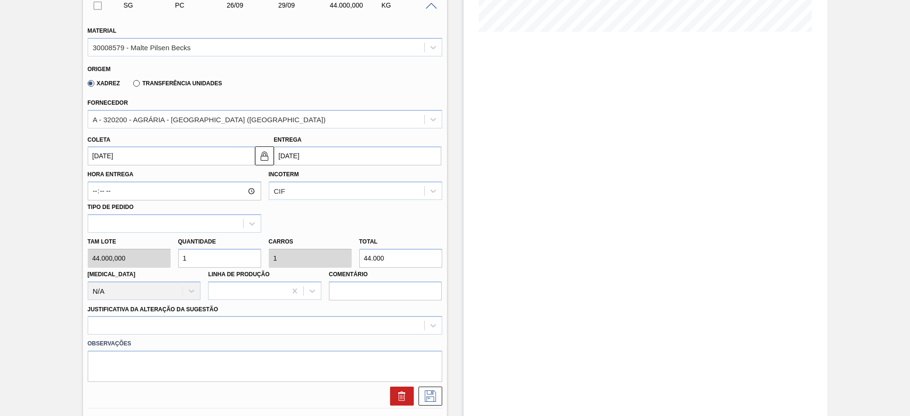
scroll to position [356, 0]
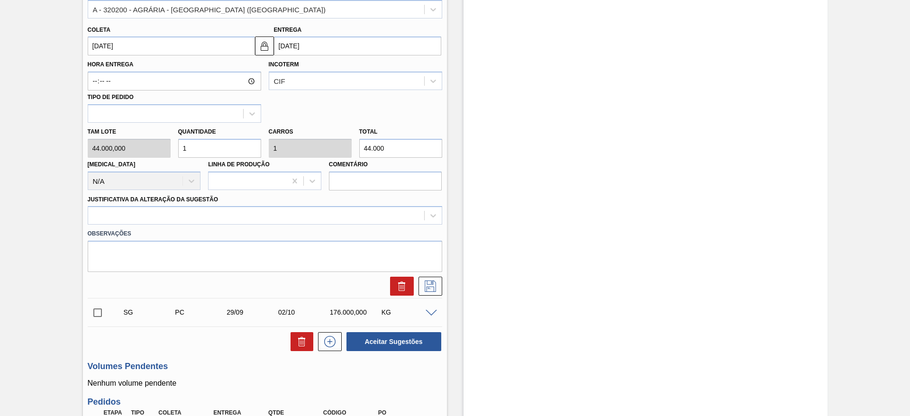
click at [442, 218] on div "Justificativa da Alteração da Sugestão" at bounding box center [265, 209] width 362 height 32
click at [437, 216] on div at bounding box center [433, 215] width 17 height 17
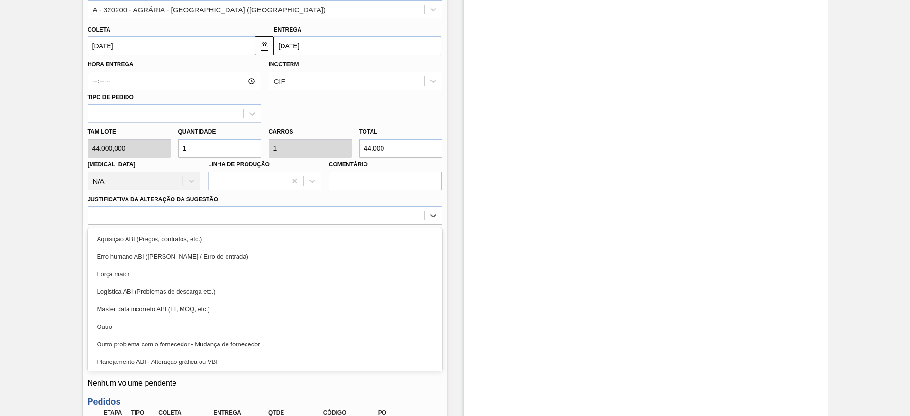
drag, startPoint x: 125, startPoint y: 325, endPoint x: 393, endPoint y: 252, distance: 278.1
click at [137, 323] on div "Outro" at bounding box center [265, 327] width 355 height 18
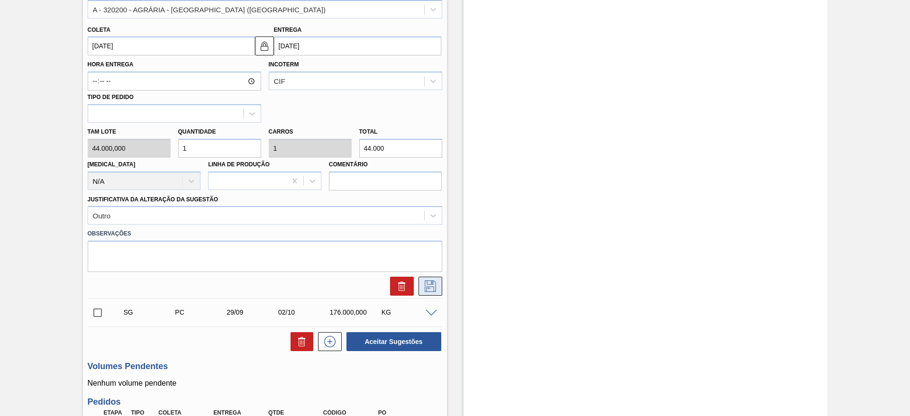
click at [433, 283] on icon at bounding box center [430, 286] width 15 height 11
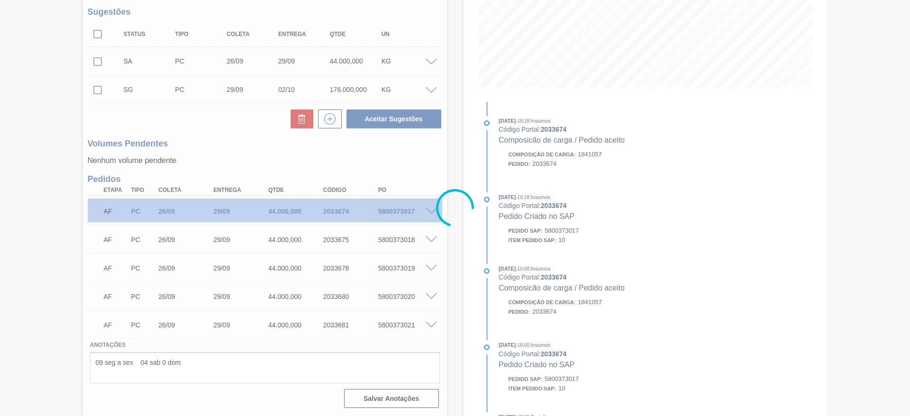
scroll to position [190, 0]
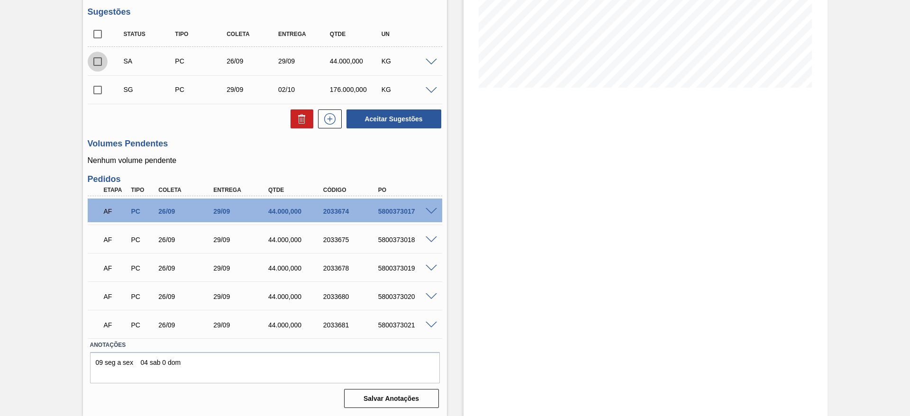
click at [94, 62] on input "checkbox" at bounding box center [98, 62] width 20 height 20
click at [400, 117] on button "Aceitar Sugestões" at bounding box center [394, 119] width 95 height 19
checkbox input "false"
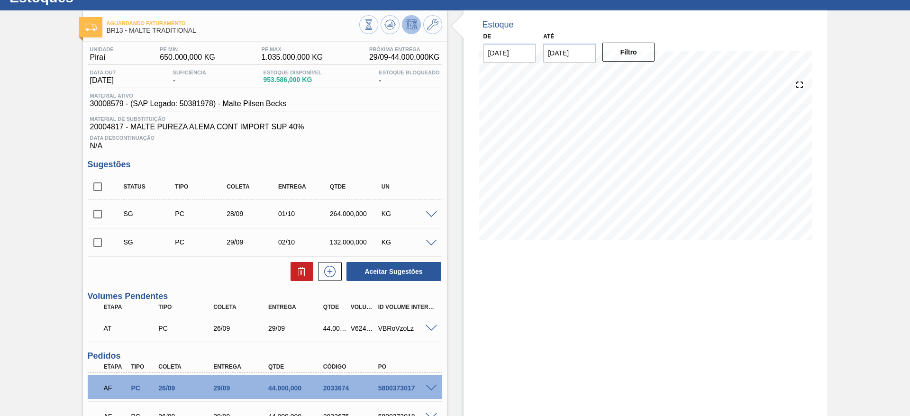
scroll to position [0, 0]
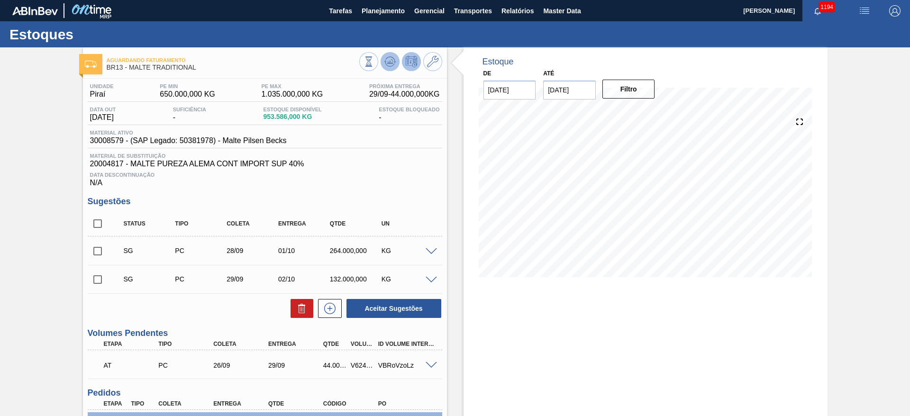
click at [387, 62] on icon at bounding box center [390, 61] width 6 height 4
click at [393, 61] on icon at bounding box center [389, 61] width 11 height 11
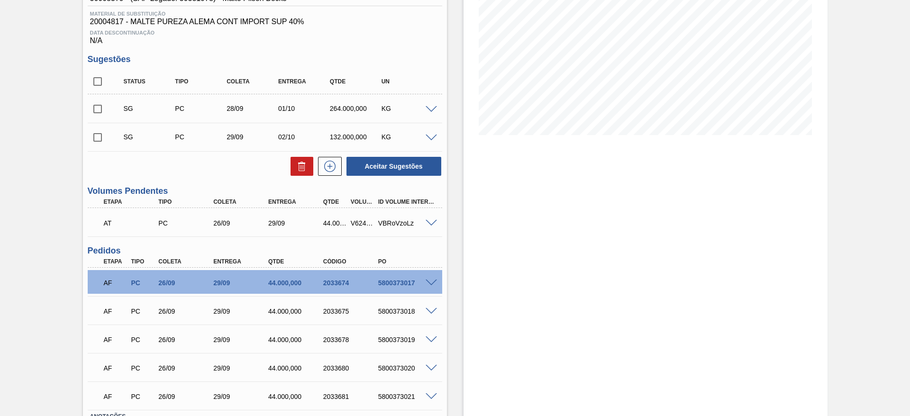
click at [429, 107] on span at bounding box center [431, 109] width 11 height 7
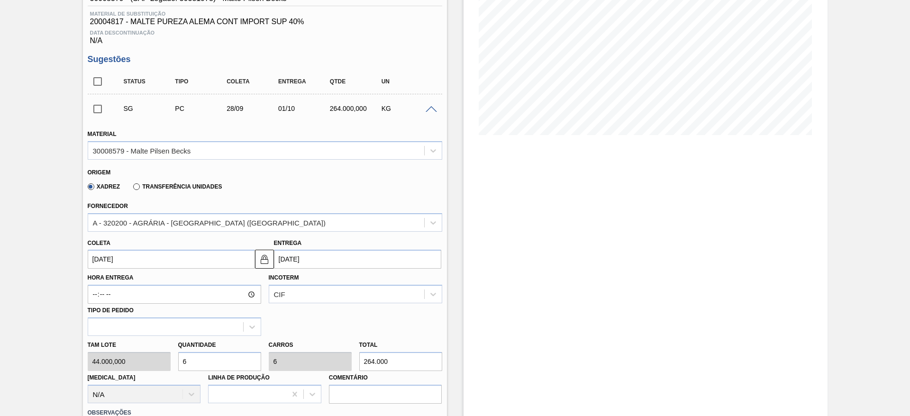
click at [429, 107] on span at bounding box center [431, 109] width 11 height 7
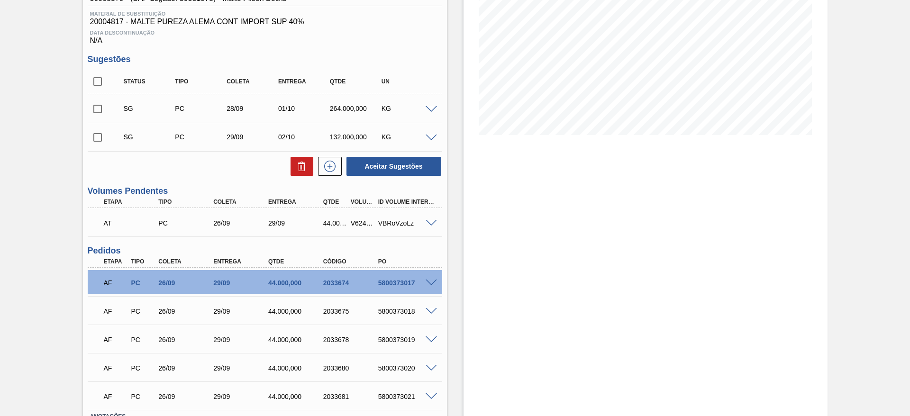
click at [100, 77] on input "checkbox" at bounding box center [98, 82] width 20 height 20
checkbox input "true"
click at [300, 168] on icon at bounding box center [301, 166] width 11 height 11
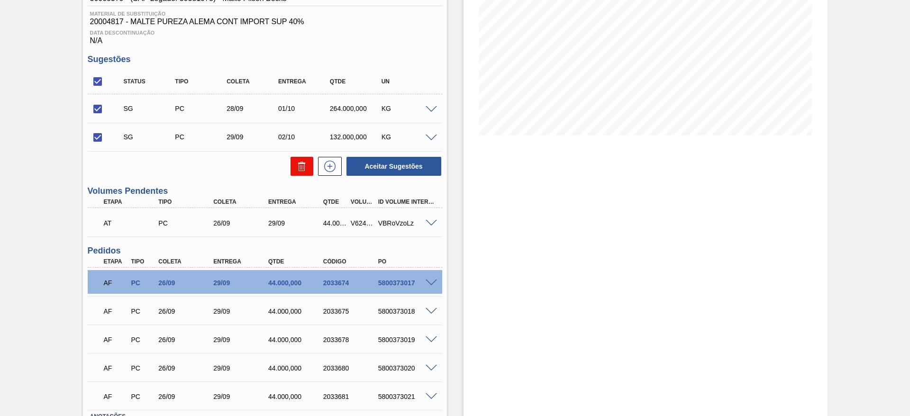
checkbox input "false"
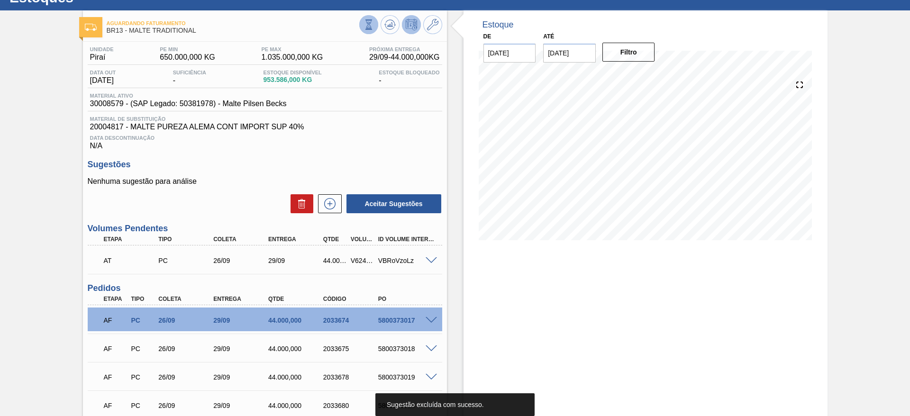
scroll to position [0, 0]
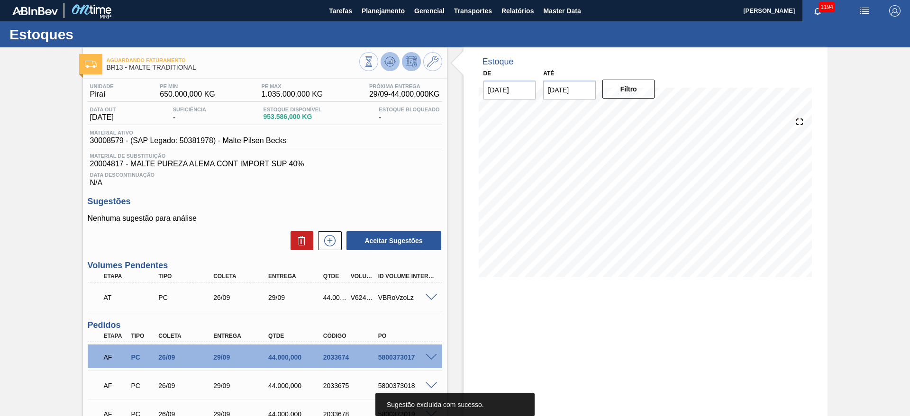
click at [391, 59] on icon at bounding box center [390, 61] width 6 height 4
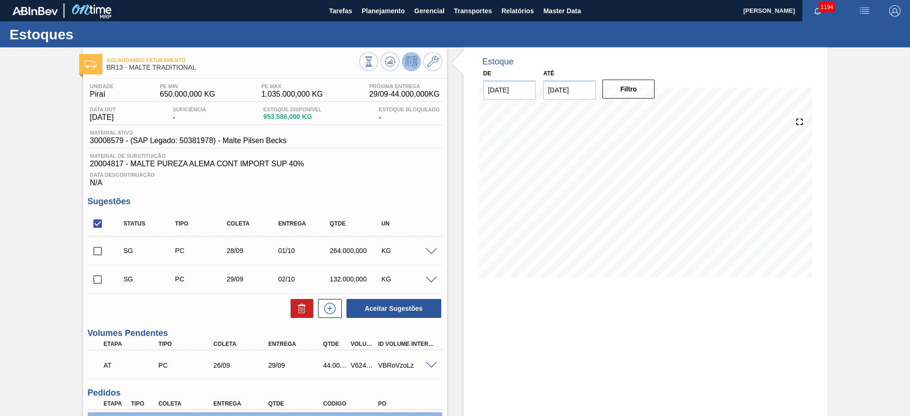
click at [430, 253] on span at bounding box center [431, 251] width 11 height 7
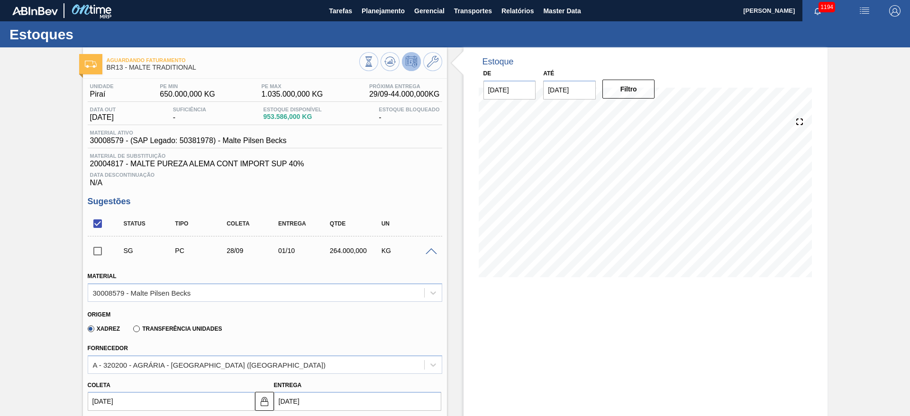
click at [430, 252] on span at bounding box center [431, 251] width 11 height 7
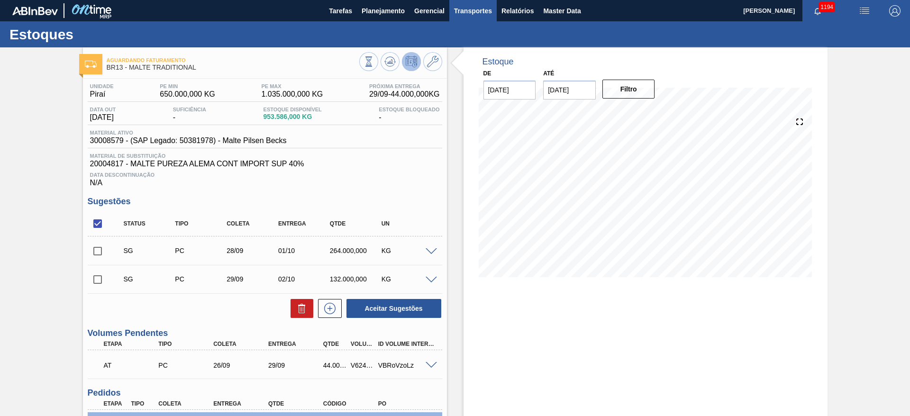
click at [468, 15] on span "Transportes" at bounding box center [473, 10] width 38 height 11
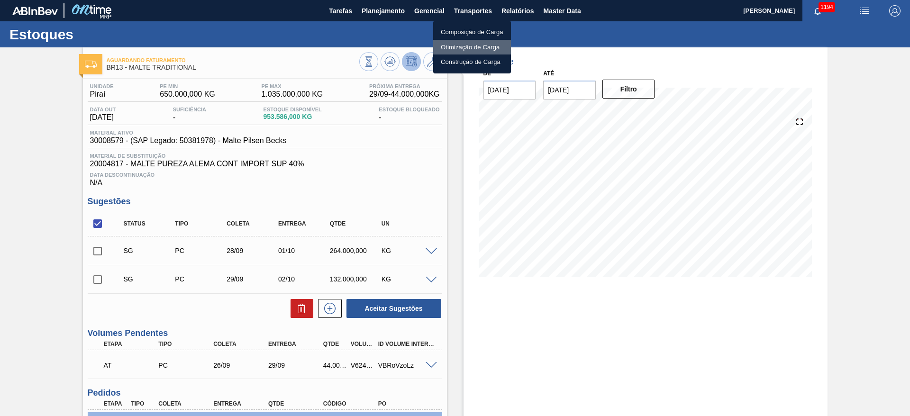
click at [454, 46] on li "Otimização de Carga" at bounding box center [472, 47] width 78 height 15
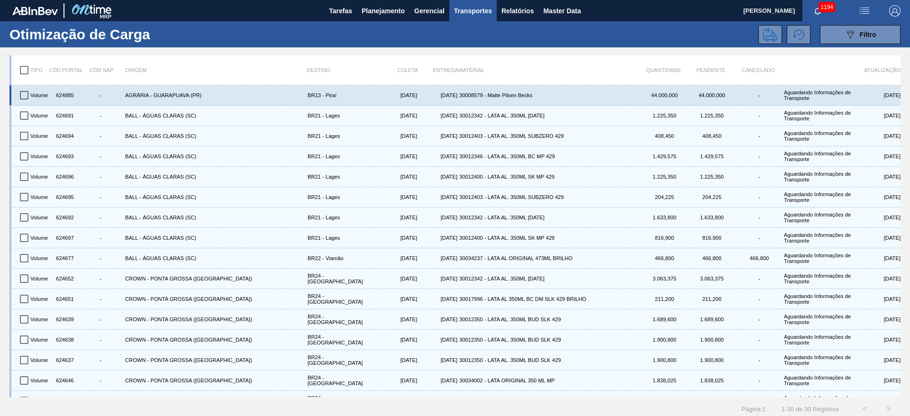
click at [25, 95] on input "checkbox" at bounding box center [24, 95] width 20 height 20
checkbox input "true"
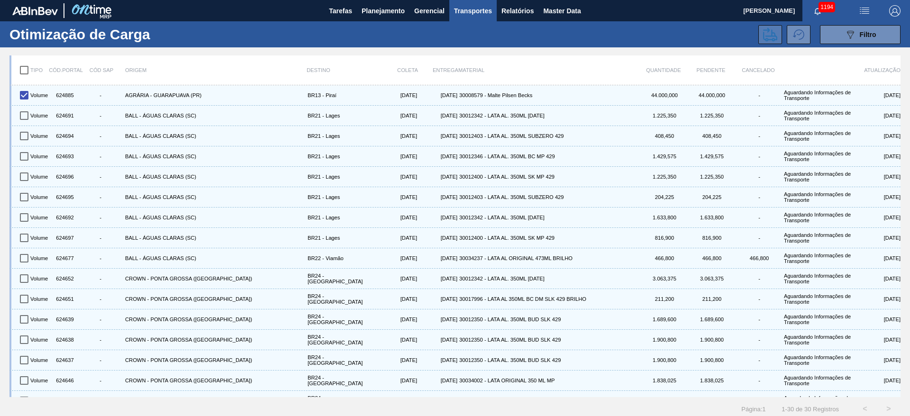
click at [763, 36] on icon at bounding box center [770, 34] width 14 height 14
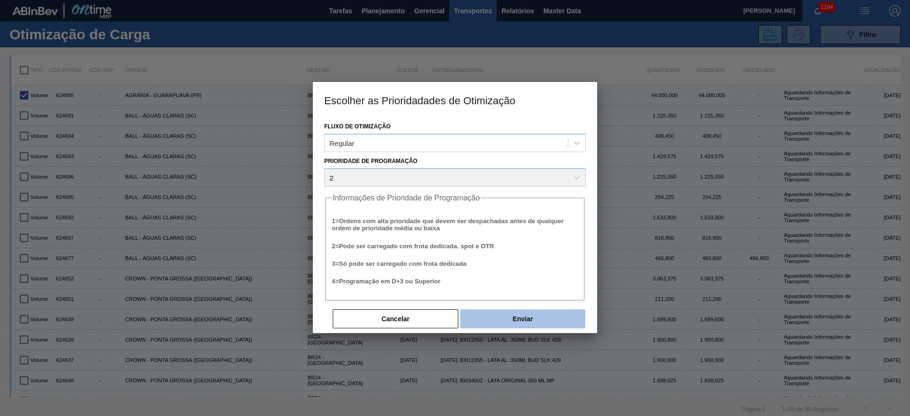
click at [529, 315] on button "Enviar" at bounding box center [522, 319] width 125 height 19
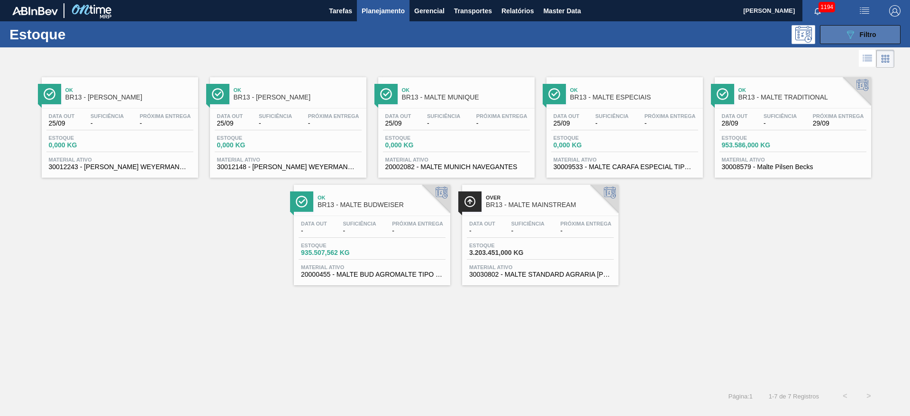
click at [858, 36] on div "089F7B8B-B2A5-4AFE-B5C0-19BA573D28AC Filtro" at bounding box center [861, 34] width 32 height 11
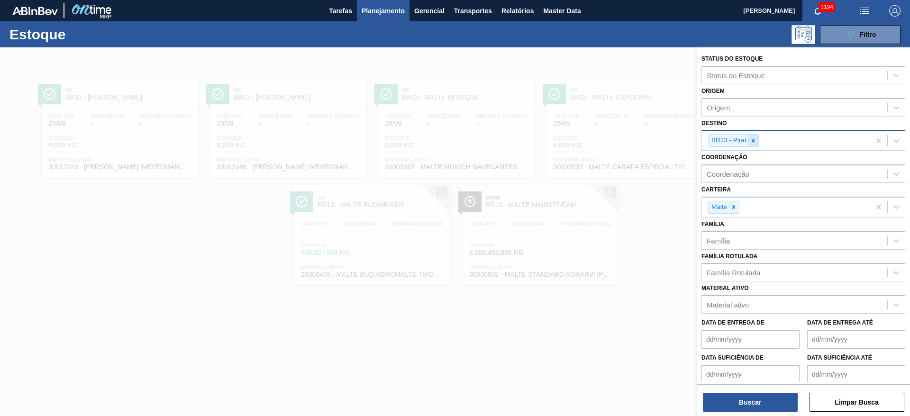
click at [751, 140] on icon at bounding box center [753, 140] width 7 height 7
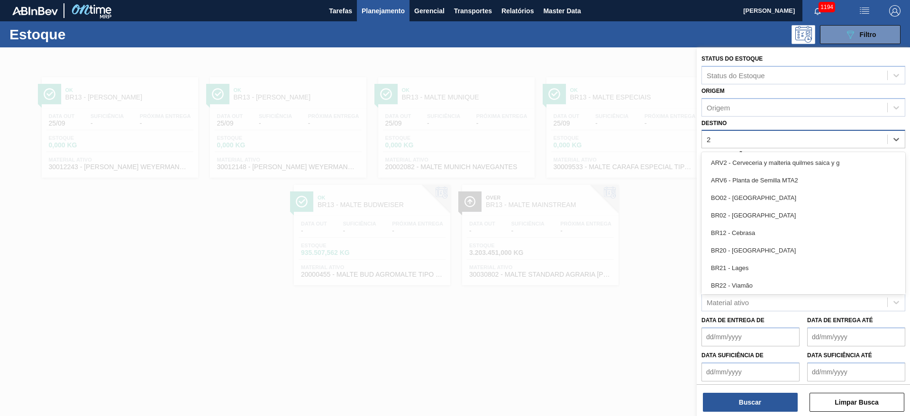
type input "23"
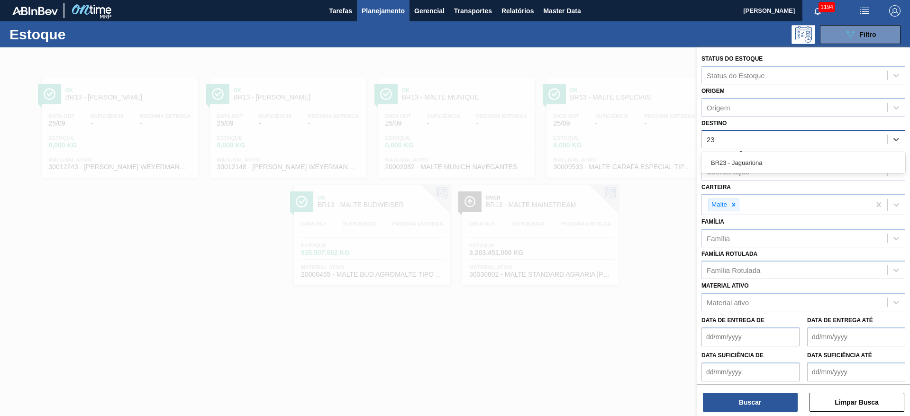
drag, startPoint x: 726, startPoint y: 162, endPoint x: 721, endPoint y: 169, distance: 8.7
click at [726, 162] on div "BR23 - Jaguariúna" at bounding box center [804, 163] width 204 height 18
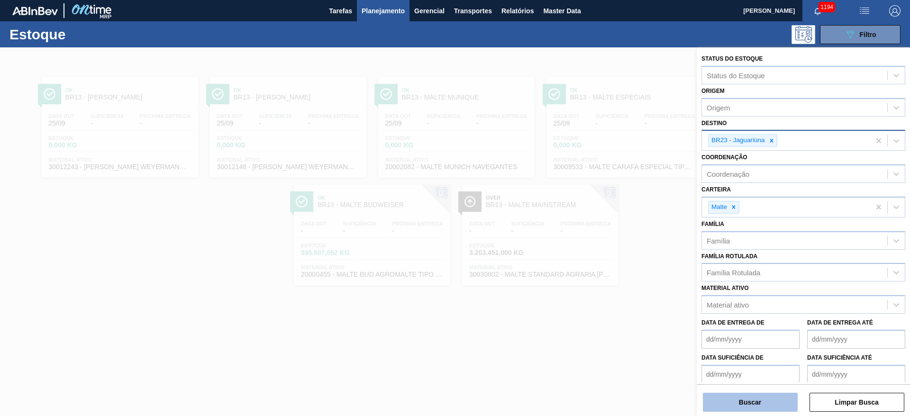
click at [734, 399] on button "Buscar" at bounding box center [750, 402] width 95 height 19
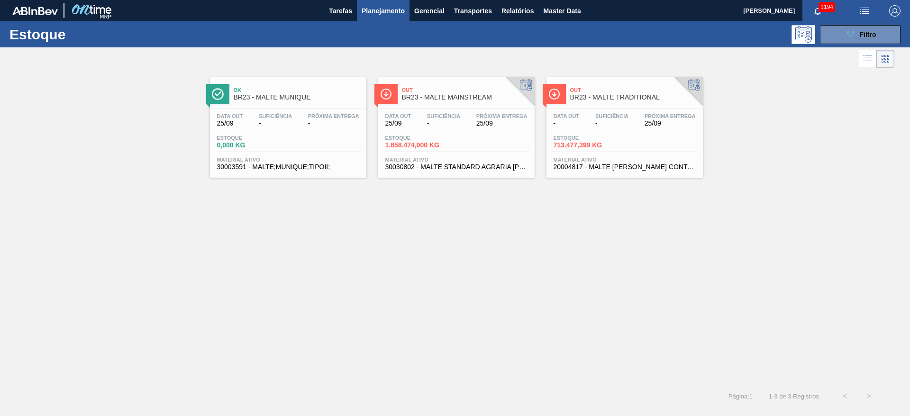
click at [458, 132] on div "Data out 25/09 Suficiência - Próxima Entrega 25/09 Estoque 1.858.474,000 KG Mat…" at bounding box center [456, 141] width 156 height 64
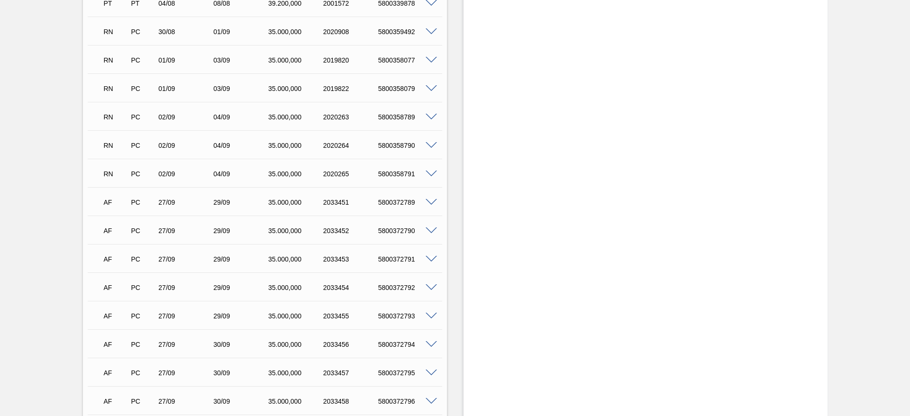
scroll to position [695, 0]
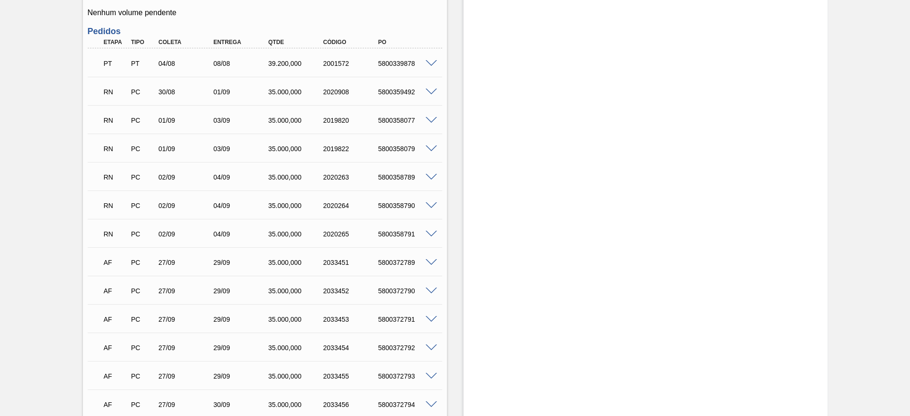
click at [429, 89] on span at bounding box center [431, 92] width 11 height 7
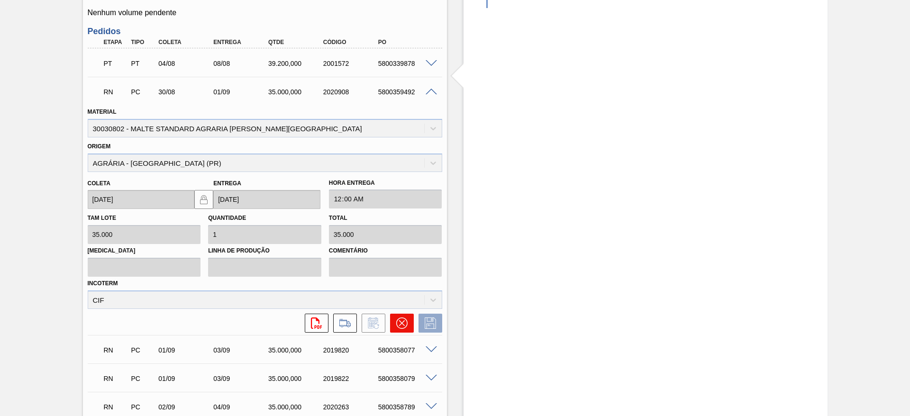
click at [400, 320] on icon at bounding box center [402, 323] width 6 height 6
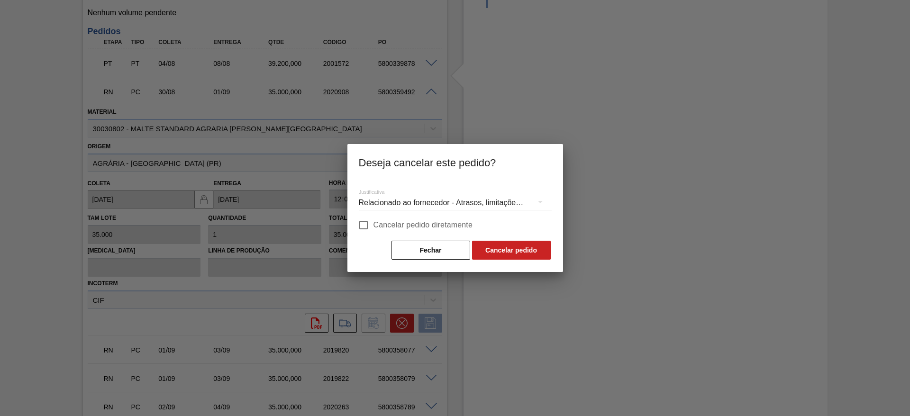
drag, startPoint x: 364, startPoint y: 222, endPoint x: 411, endPoint y: 238, distance: 50.5
click at [366, 222] on input "Cancelar pedido diretamente" at bounding box center [364, 225] width 20 height 20
checkbox input "true"
click at [522, 246] on button "Cancelar pedido" at bounding box center [511, 250] width 79 height 19
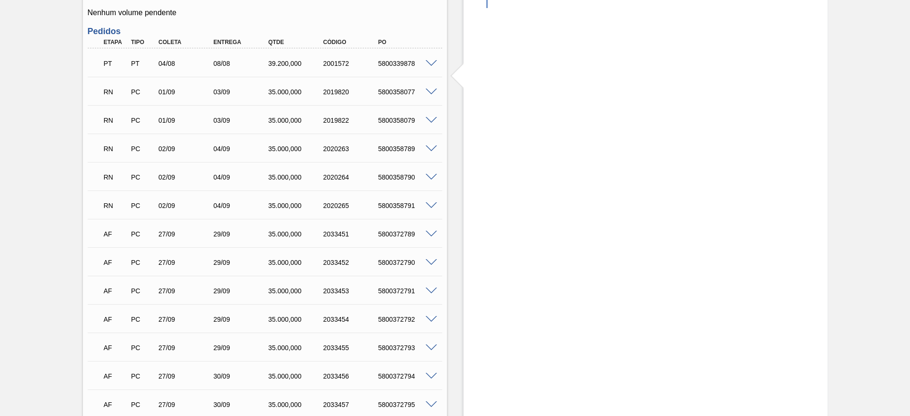
click at [429, 89] on span at bounding box center [431, 92] width 11 height 7
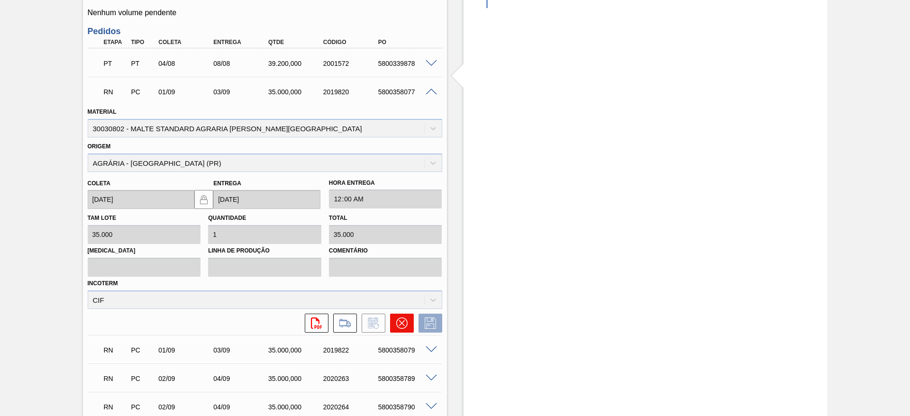
click at [400, 320] on icon at bounding box center [402, 323] width 6 height 6
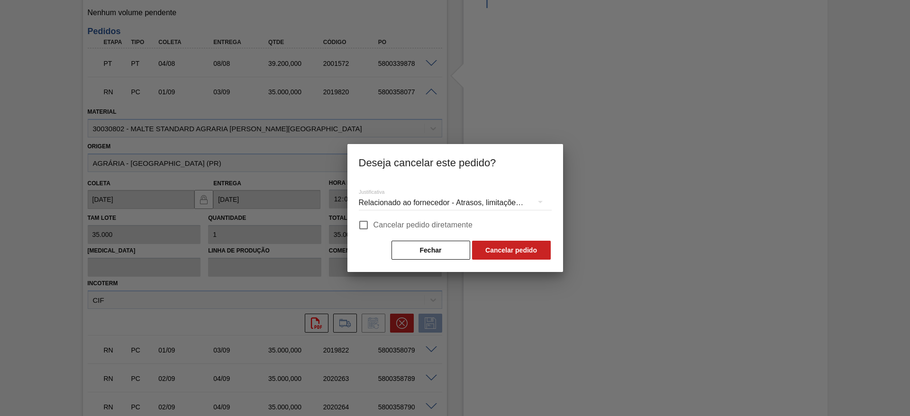
click at [361, 221] on input "Cancelar pedido diretamente" at bounding box center [364, 225] width 20 height 20
checkbox input "true"
click at [521, 254] on button "Cancelar pedido" at bounding box center [511, 250] width 79 height 19
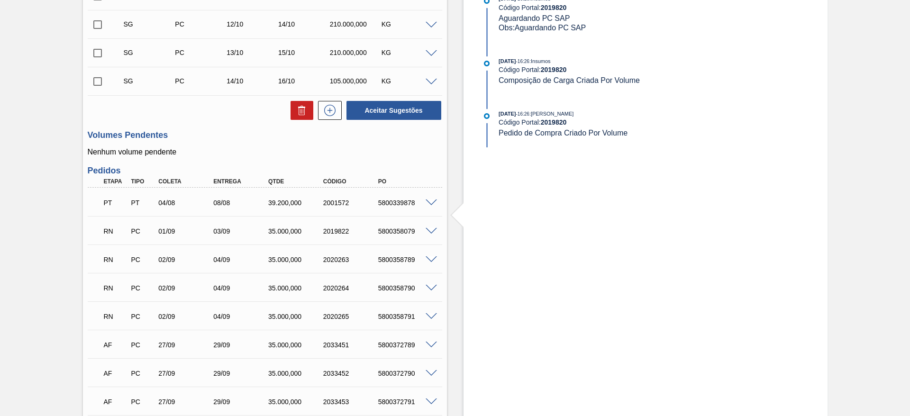
scroll to position [623, 0]
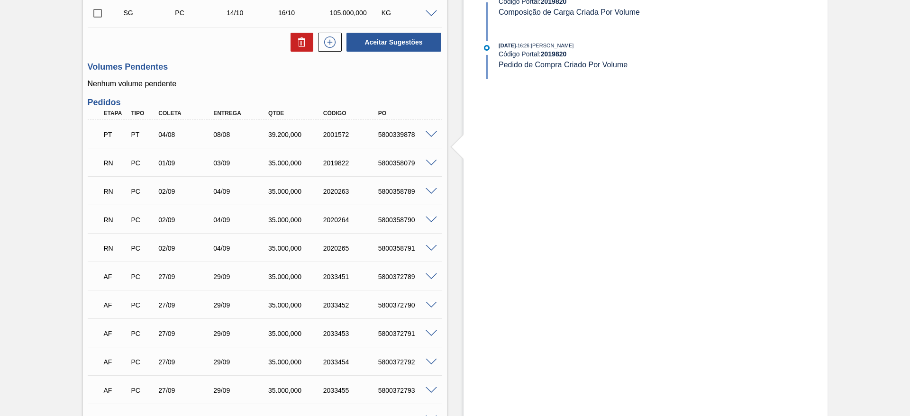
click at [434, 160] on span at bounding box center [431, 163] width 11 height 7
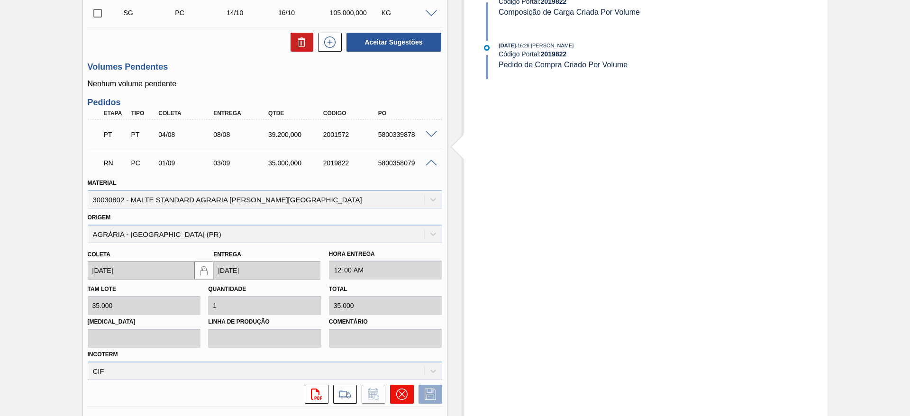
click at [397, 390] on icon at bounding box center [401, 394] width 11 height 11
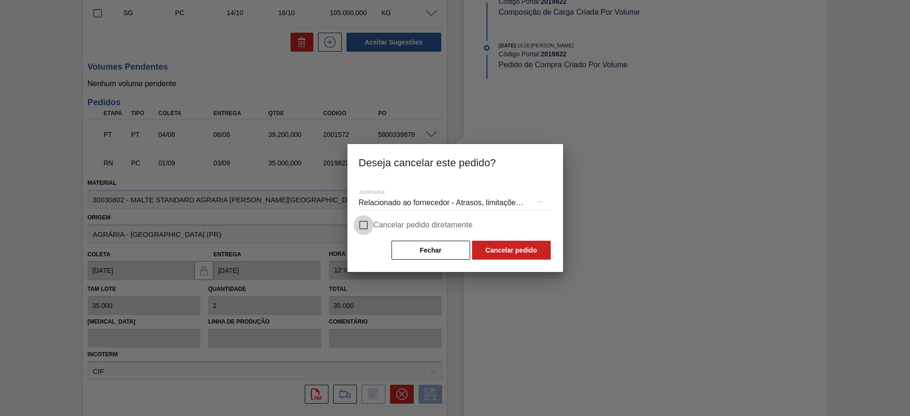
drag, startPoint x: 364, startPoint y: 226, endPoint x: 406, endPoint y: 235, distance: 43.1
click at [366, 226] on input "Cancelar pedido diretamente" at bounding box center [364, 225] width 20 height 20
checkbox input "true"
click at [521, 254] on button "Cancelar pedido" at bounding box center [511, 250] width 79 height 19
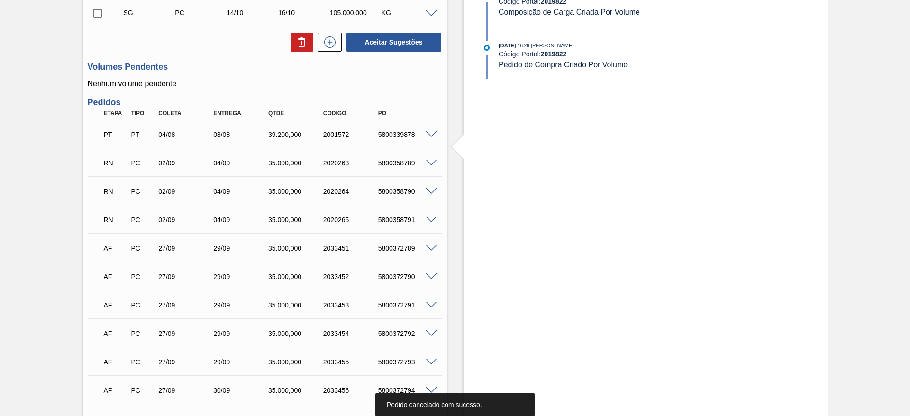
click at [430, 160] on span at bounding box center [431, 163] width 11 height 7
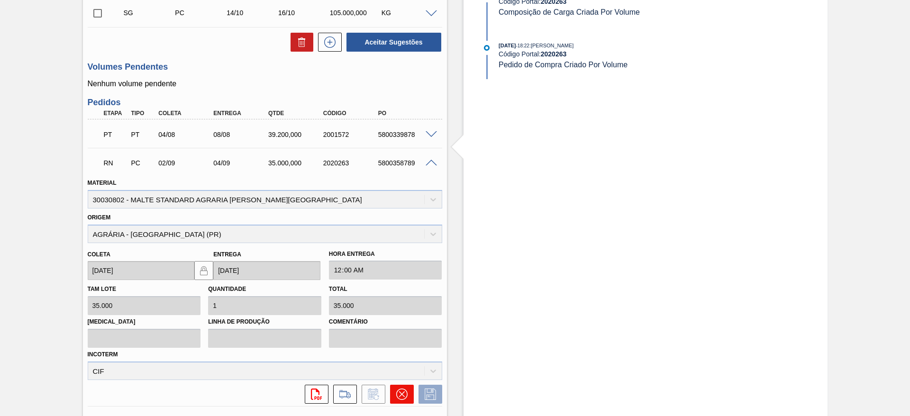
click at [405, 389] on icon at bounding box center [401, 394] width 11 height 11
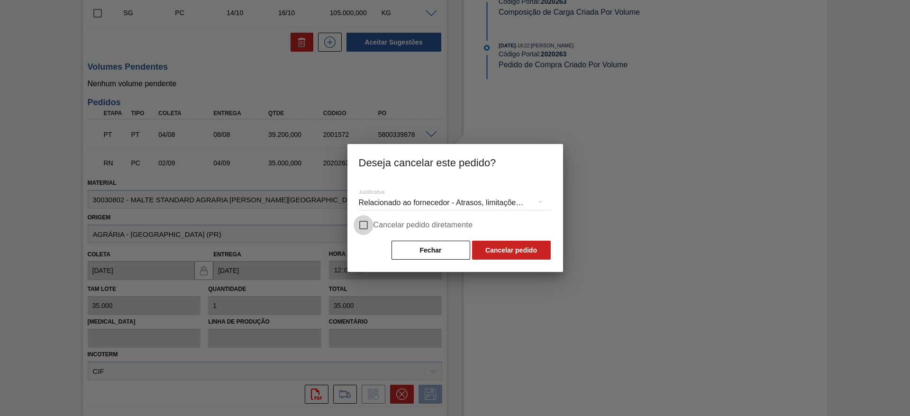
click at [366, 225] on input "Cancelar pedido diretamente" at bounding box center [364, 225] width 20 height 20
checkbox input "true"
click at [534, 249] on button "Cancelar pedido" at bounding box center [511, 250] width 79 height 19
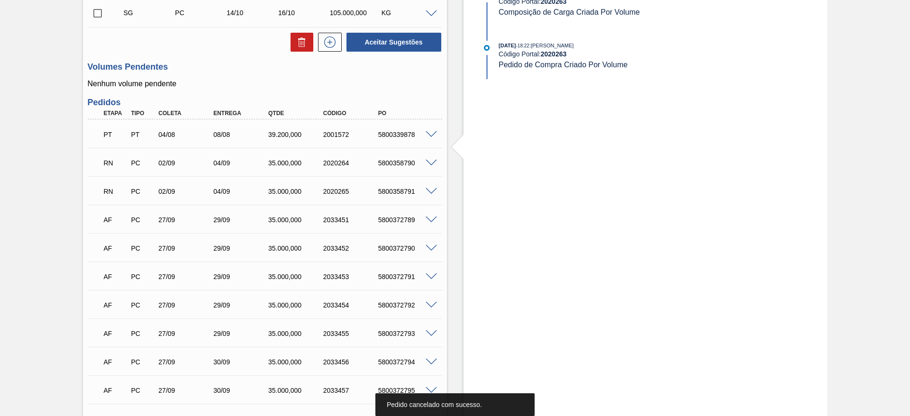
click at [430, 160] on span at bounding box center [431, 163] width 11 height 7
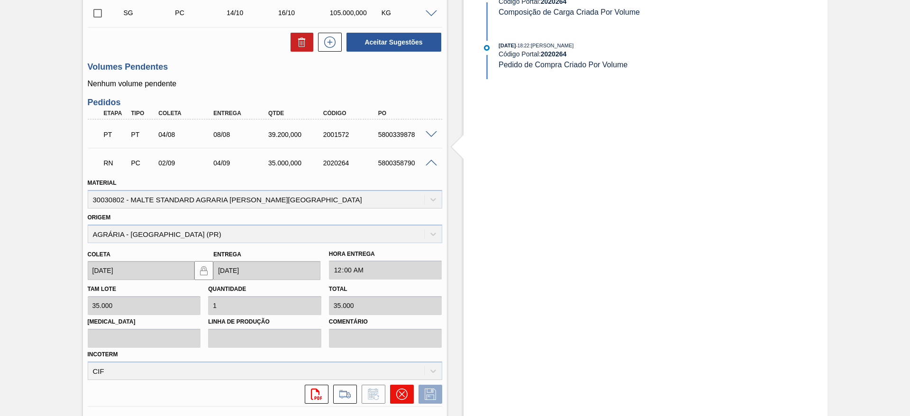
click at [399, 389] on icon at bounding box center [401, 394] width 11 height 11
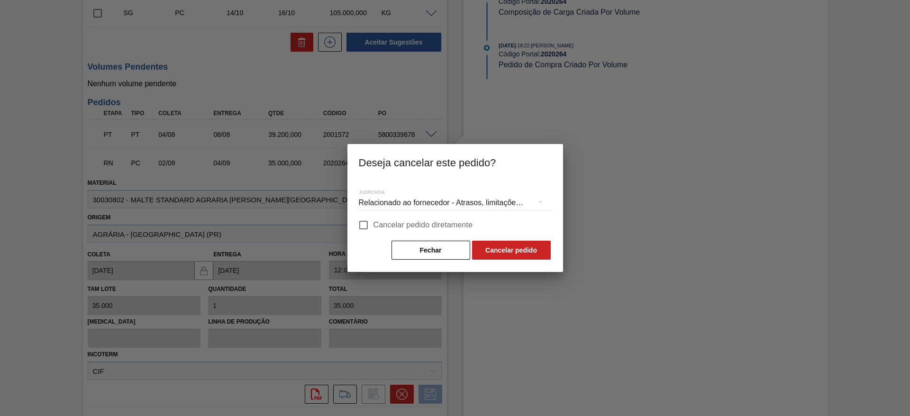
click at [365, 225] on input "Cancelar pedido diretamente" at bounding box center [364, 225] width 20 height 20
checkbox input "true"
click at [505, 252] on button "Cancelar pedido" at bounding box center [511, 250] width 79 height 19
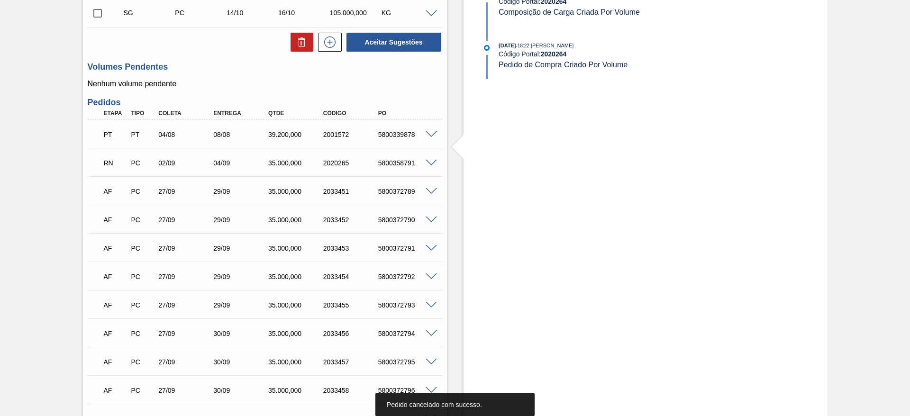
click at [432, 160] on span at bounding box center [431, 163] width 11 height 7
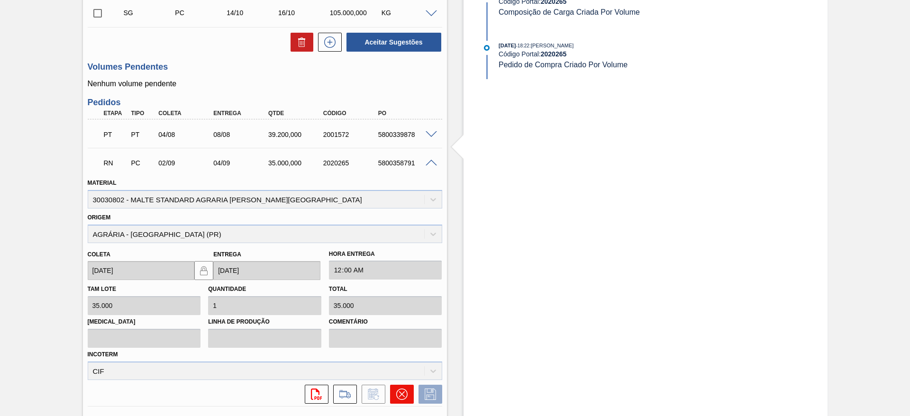
click at [404, 389] on icon at bounding box center [401, 394] width 11 height 11
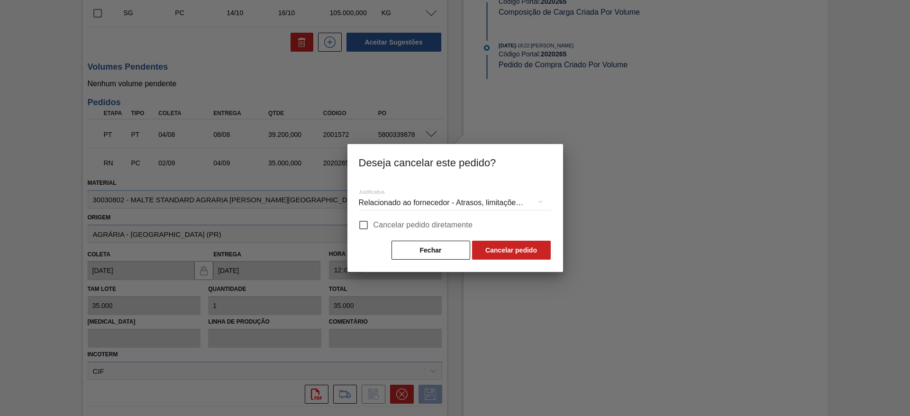
click at [362, 223] on input "Cancelar pedido diretamente" at bounding box center [364, 225] width 20 height 20
checkbox input "true"
click at [507, 254] on button "Cancelar pedido" at bounding box center [511, 250] width 79 height 19
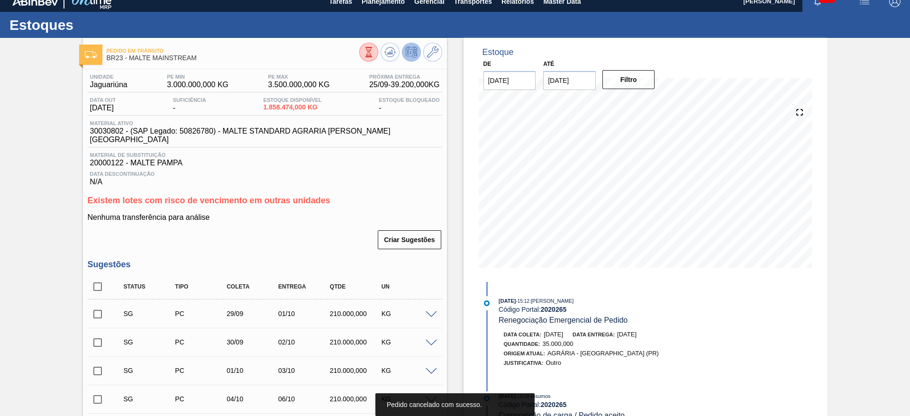
scroll to position [0, 0]
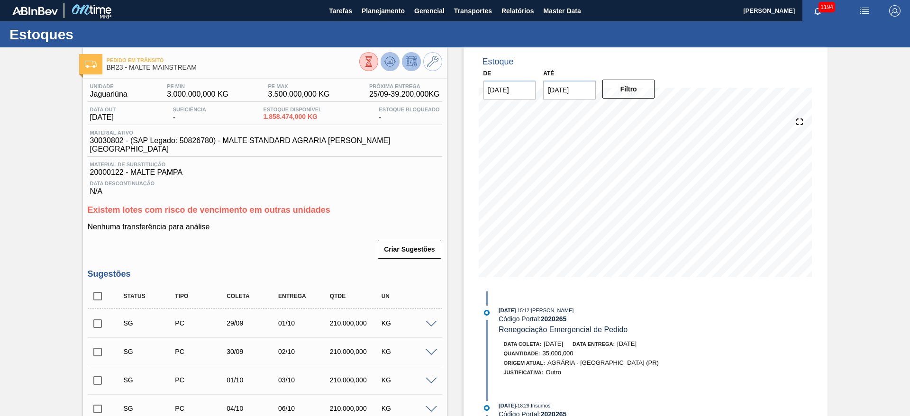
click at [390, 58] on icon at bounding box center [389, 61] width 11 height 11
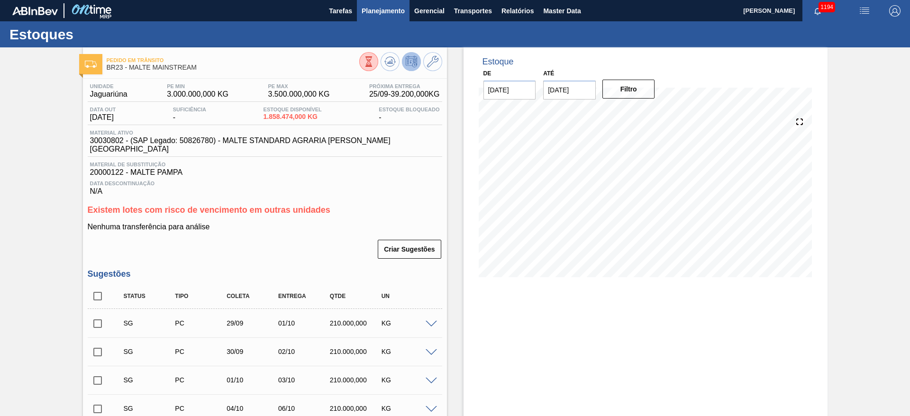
click at [383, 13] on span "Planejamento" at bounding box center [383, 10] width 43 height 11
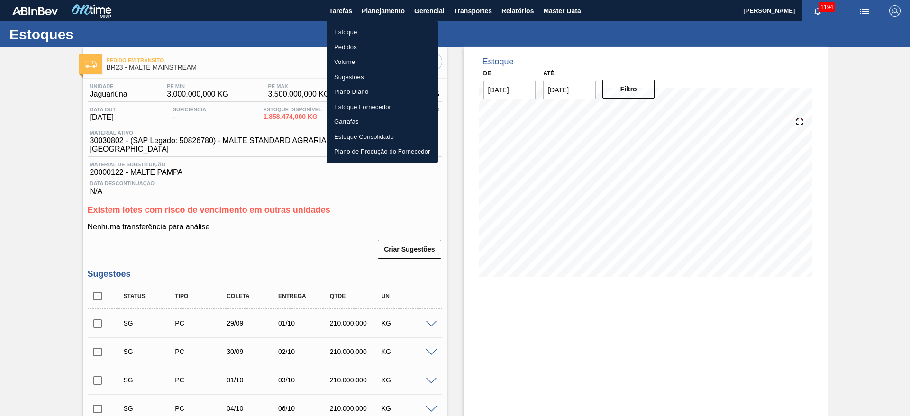
click at [343, 31] on li "Estoque" at bounding box center [382, 32] width 111 height 15
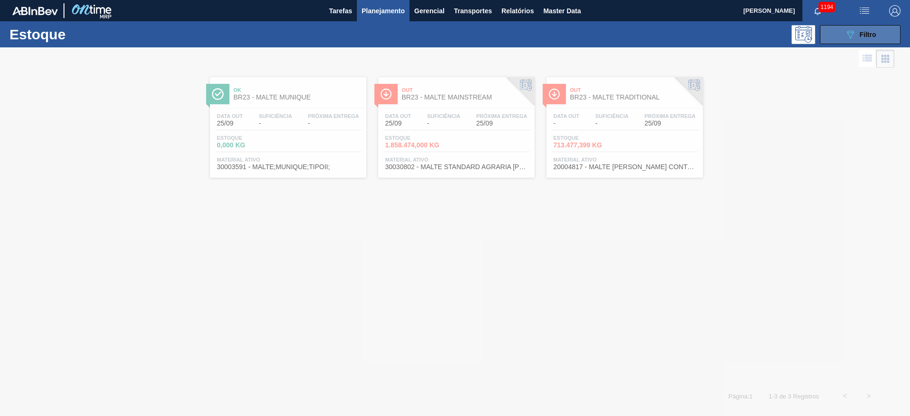
click at [845, 33] on icon "089F7B8B-B2A5-4AFE-B5C0-19BA573D28AC" at bounding box center [850, 34] width 11 height 11
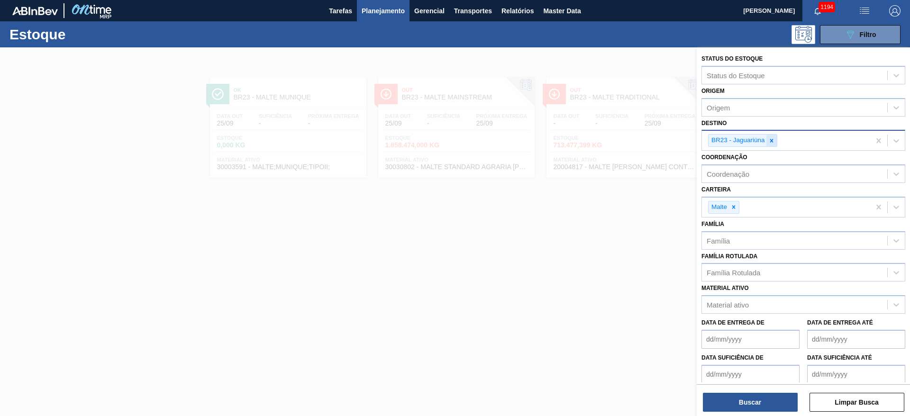
click at [772, 140] on icon at bounding box center [771, 140] width 3 height 3
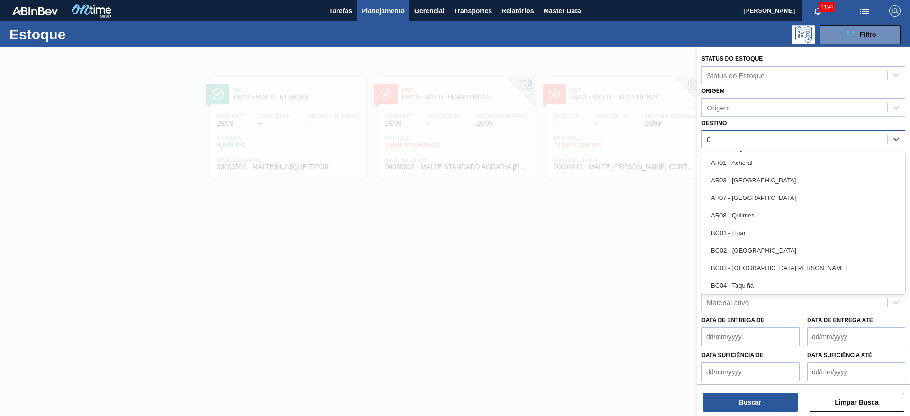
type input "08"
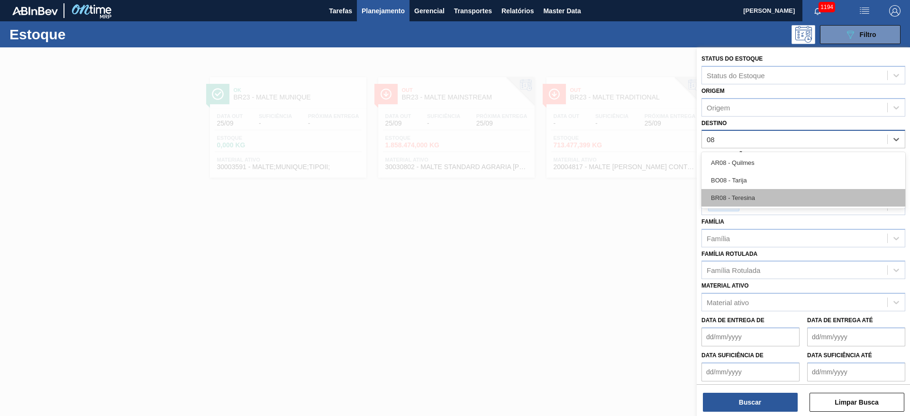
click at [760, 195] on div "BR08 - Teresina" at bounding box center [804, 198] width 204 height 18
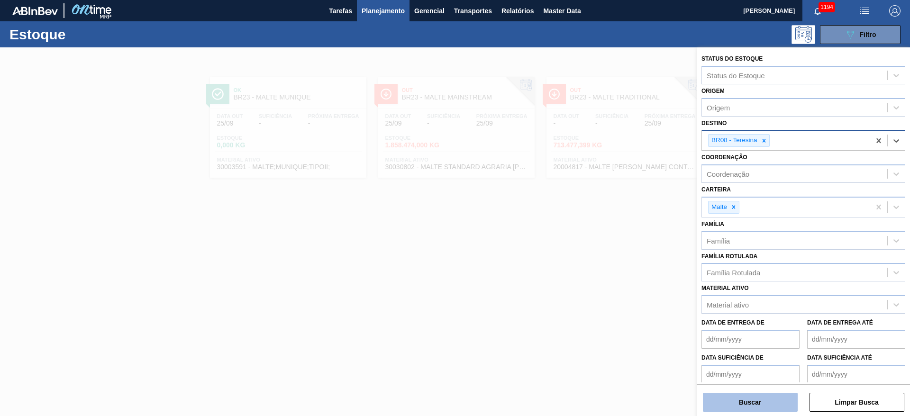
click at [733, 406] on button "Buscar" at bounding box center [750, 402] width 95 height 19
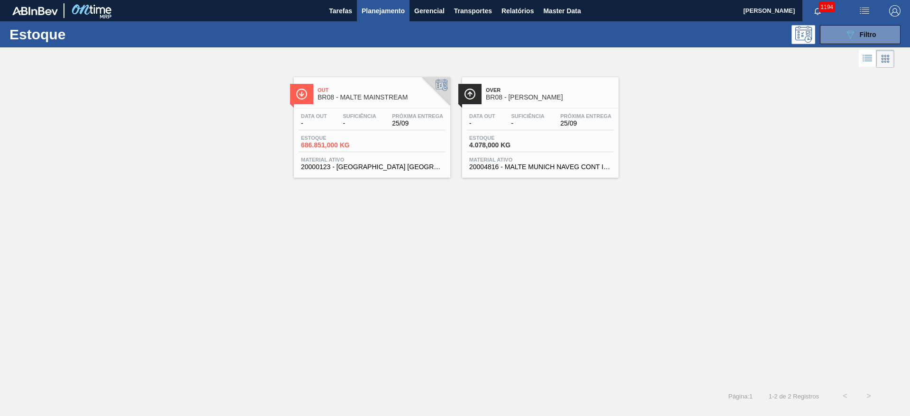
click at [514, 120] on span "-" at bounding box center [527, 123] width 33 height 7
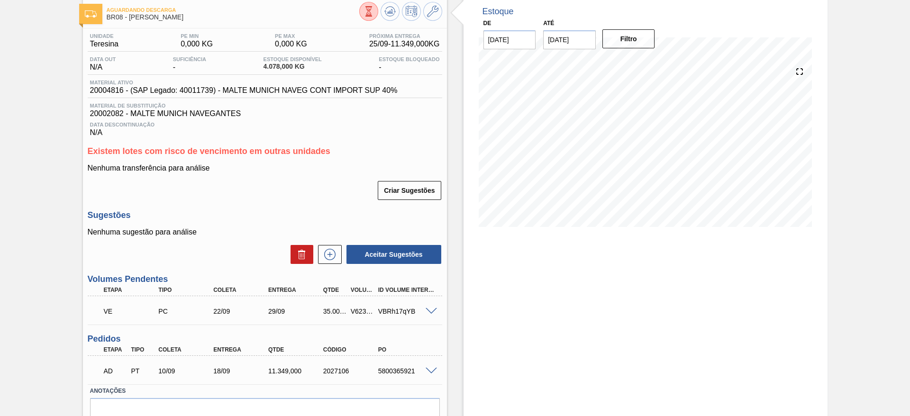
scroll to position [96, 0]
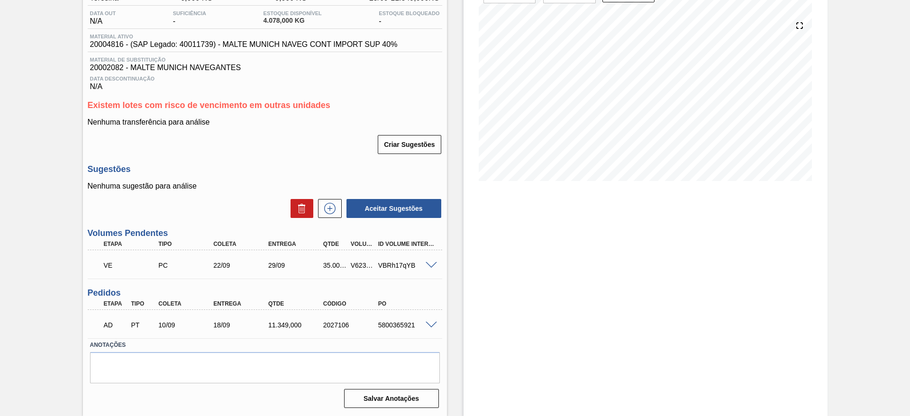
click at [427, 265] on span at bounding box center [431, 265] width 11 height 7
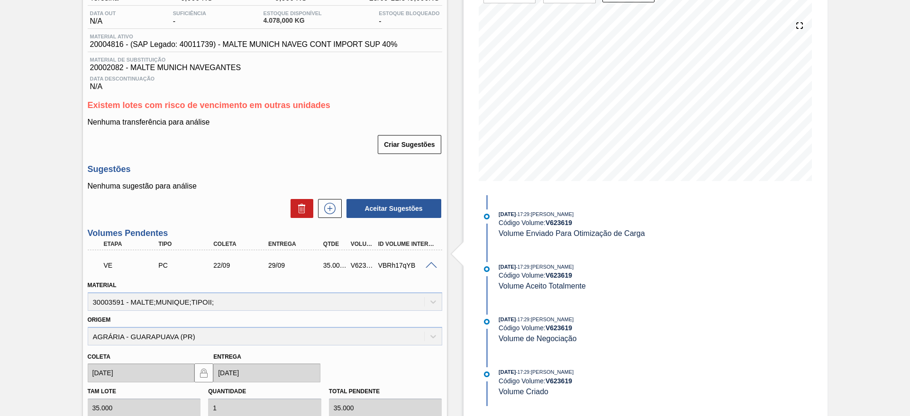
scroll to position [310, 0]
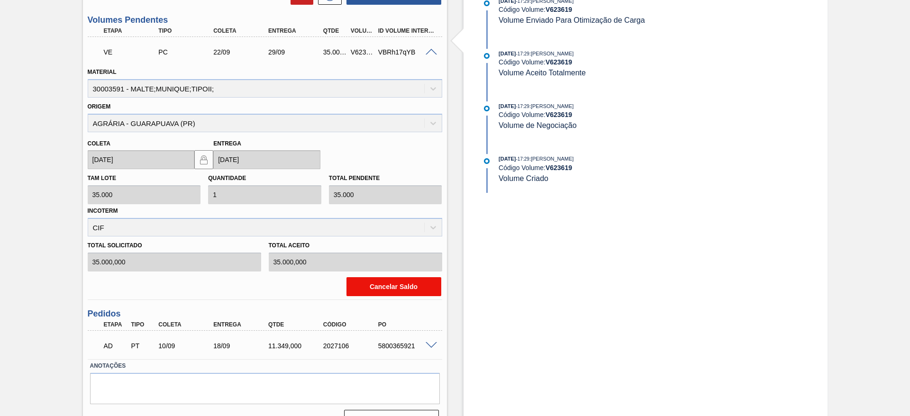
click at [395, 285] on button "Cancelar Saldo" at bounding box center [394, 286] width 95 height 19
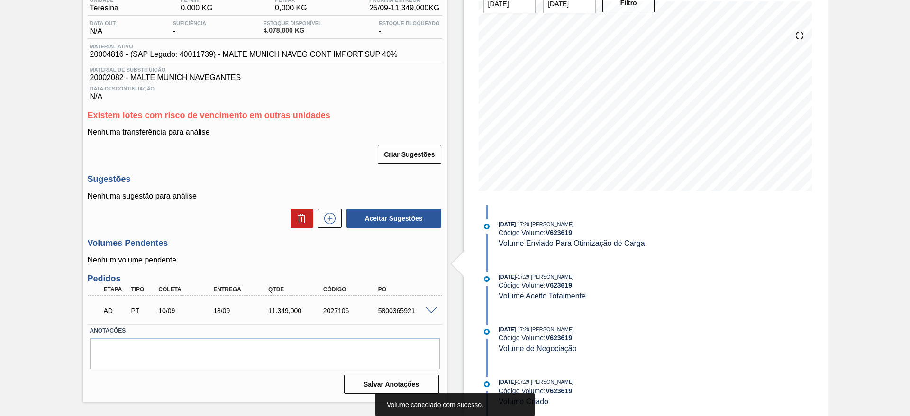
scroll to position [86, 0]
click at [331, 219] on icon at bounding box center [329, 218] width 15 height 11
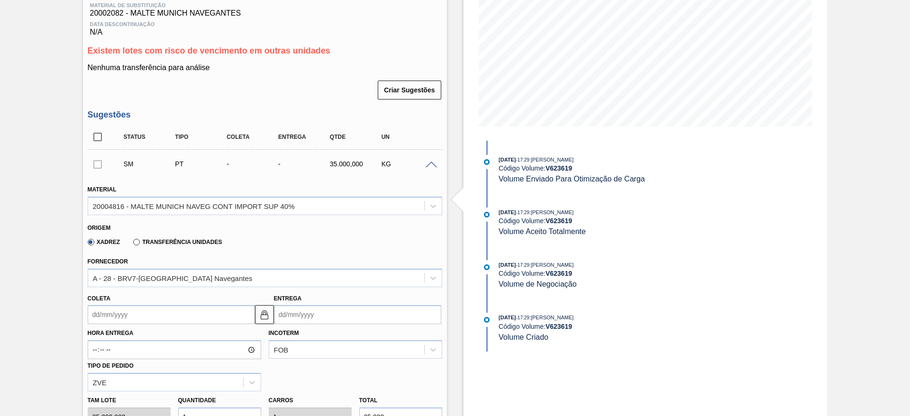
scroll to position [229, 0]
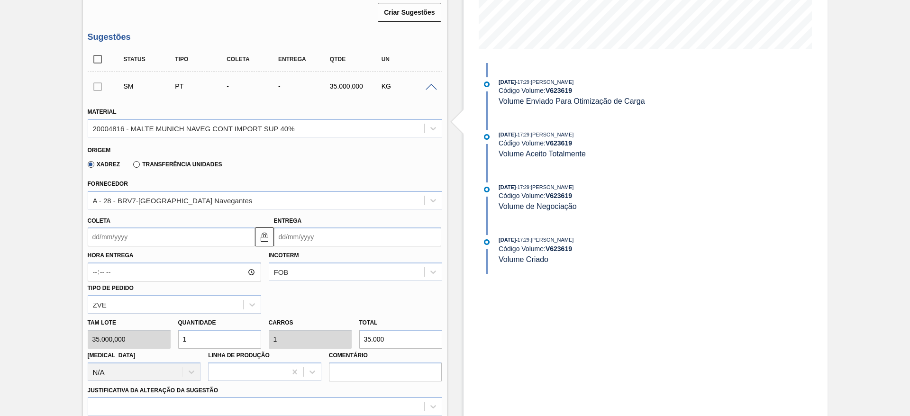
click at [96, 236] on input "Coleta" at bounding box center [171, 237] width 167 height 19
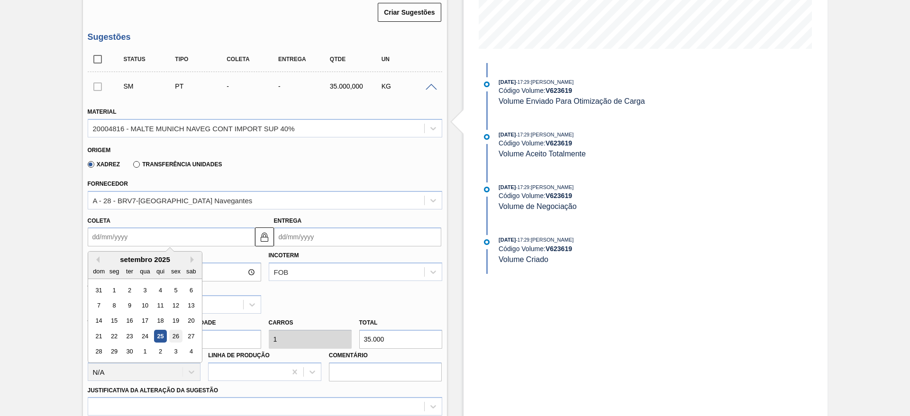
click at [177, 335] on div "26" at bounding box center [175, 336] width 13 height 13
type input "[DATE]"
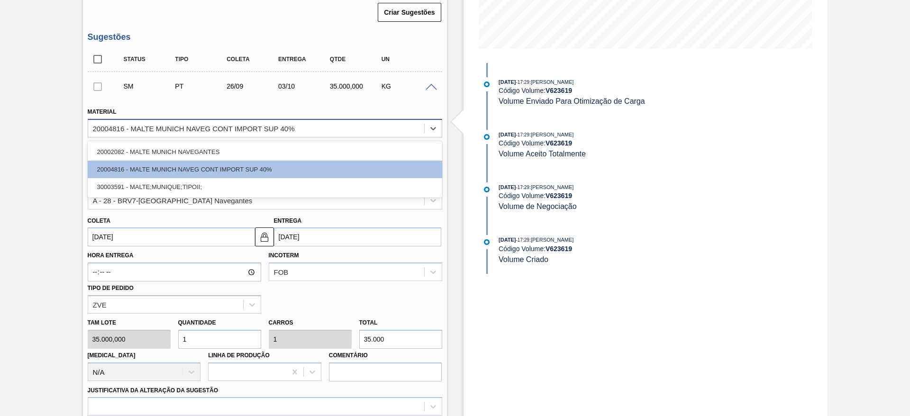
click at [135, 128] on div "20004816 - MALTE MUNICH NAVEG CONT IMPORT SUP 40%" at bounding box center [194, 128] width 202 height 8
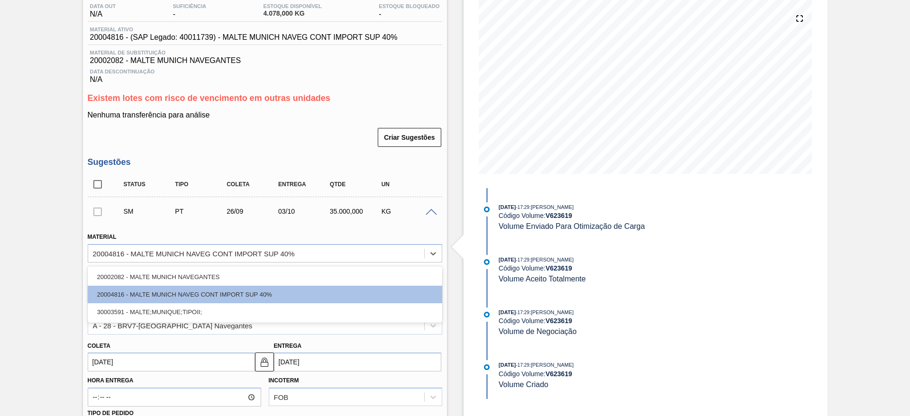
scroll to position [15, 0]
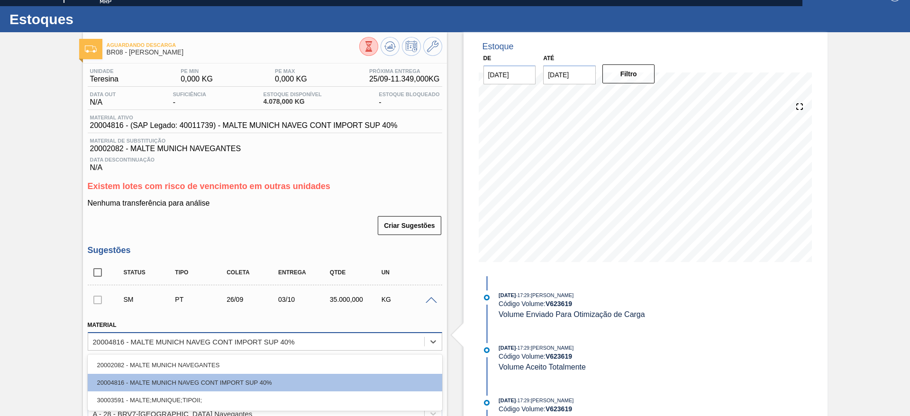
click at [143, 338] on div "20004816 - MALTE MUNICH NAVEG CONT IMPORT SUP 40%" at bounding box center [194, 342] width 202 height 8
click at [122, 338] on div "20004816 - MALTE MUNICH NAVEG CONT IMPORT SUP 40%" at bounding box center [194, 342] width 202 height 8
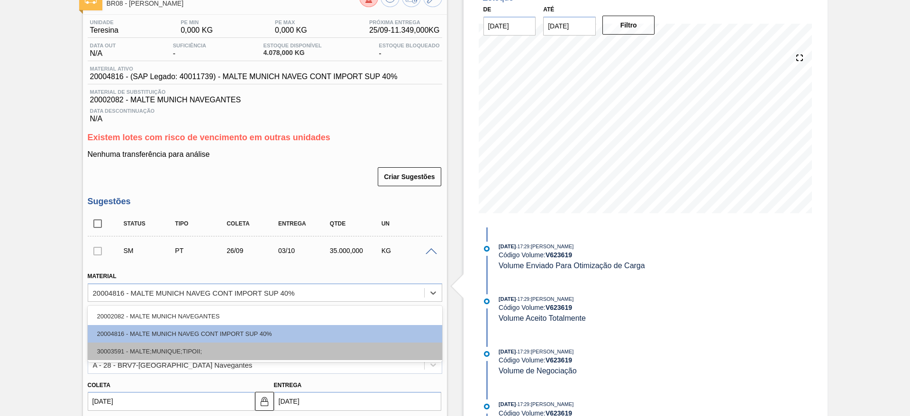
scroll to position [86, 0]
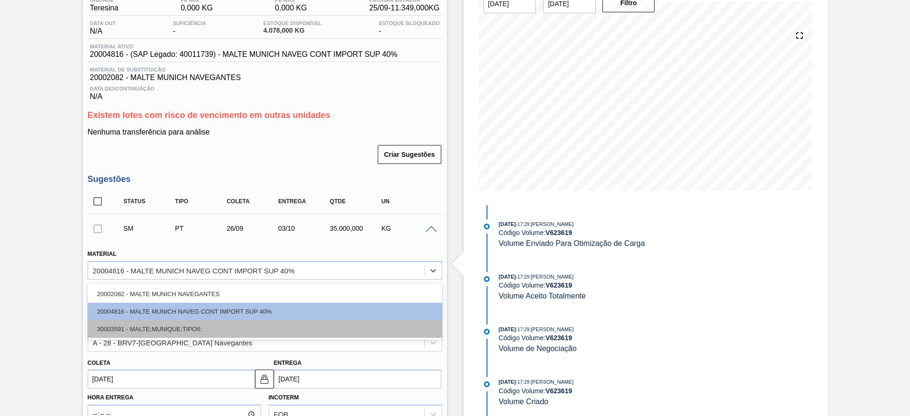
click at [129, 329] on div "30003591 - MALTE;MUNIQUE;TIPOII;" at bounding box center [265, 329] width 355 height 18
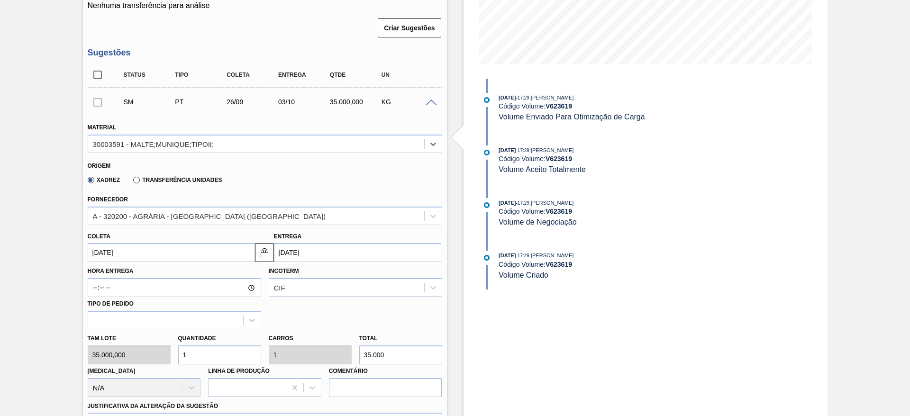
scroll to position [300, 0]
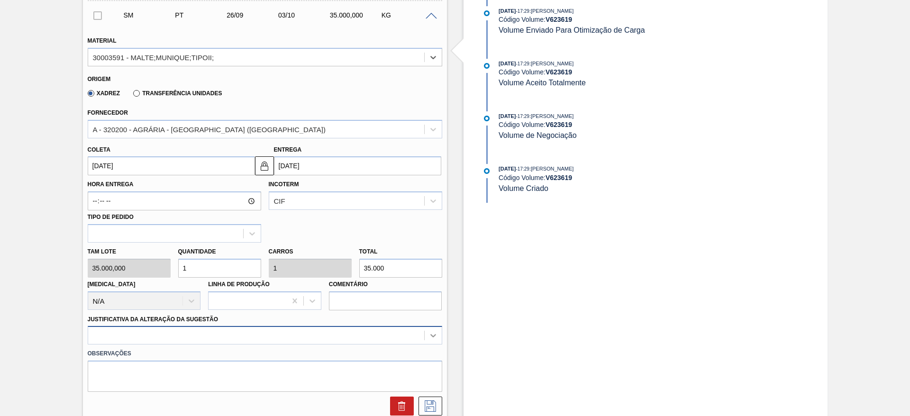
click at [434, 334] on div at bounding box center [265, 335] width 355 height 18
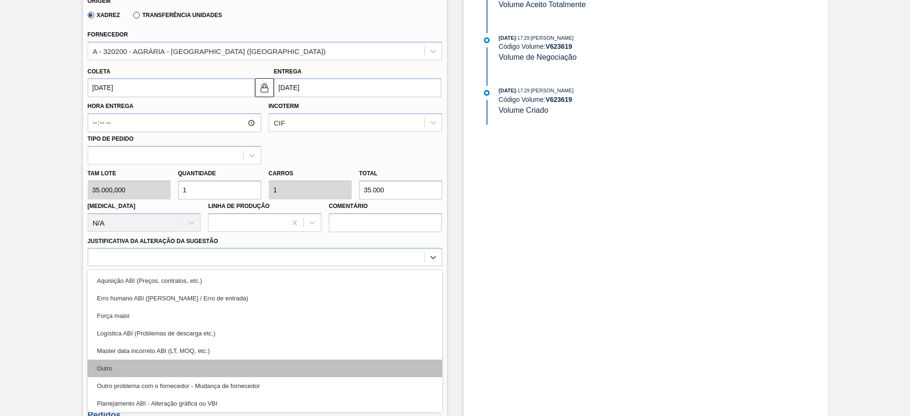
click at [126, 371] on div "Outro" at bounding box center [265, 369] width 355 height 18
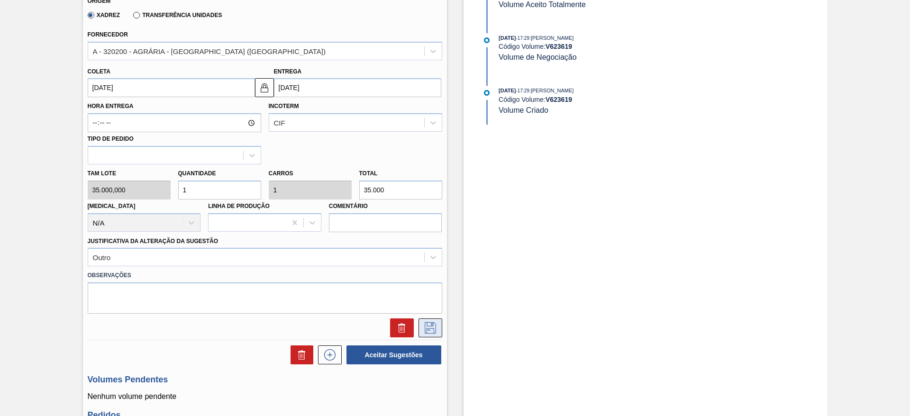
click at [428, 327] on icon at bounding box center [430, 327] width 15 height 11
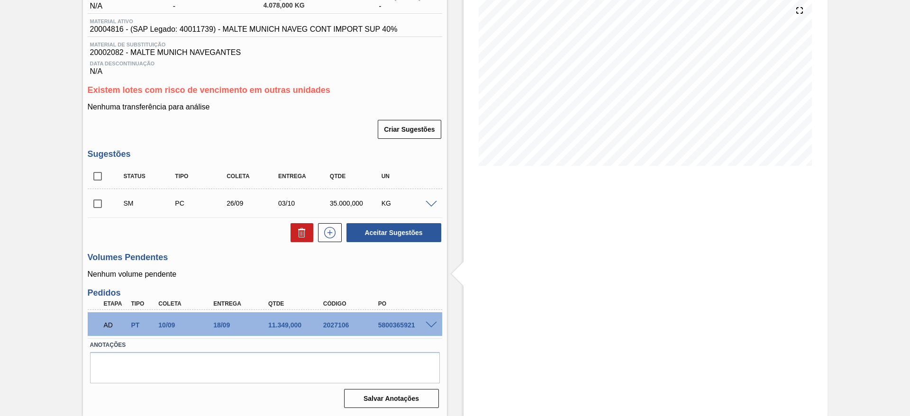
scroll to position [111, 0]
click at [98, 201] on input "checkbox" at bounding box center [98, 204] width 20 height 20
click at [378, 227] on button "Aceitar Sugestões" at bounding box center [394, 232] width 95 height 19
checkbox input "false"
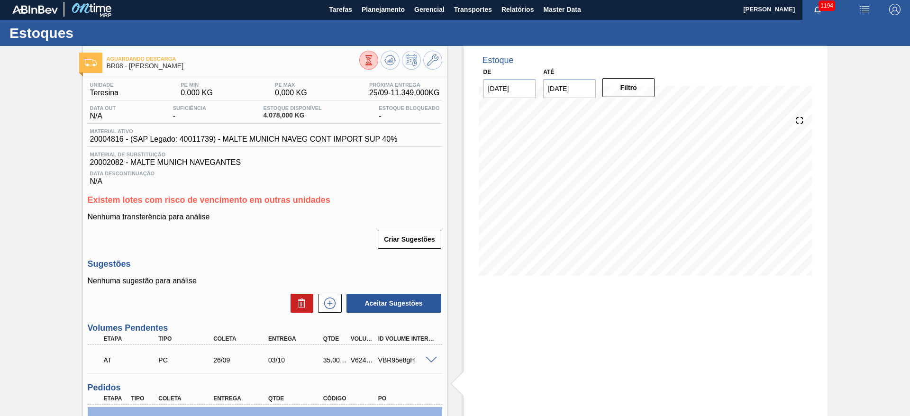
scroll to position [0, 0]
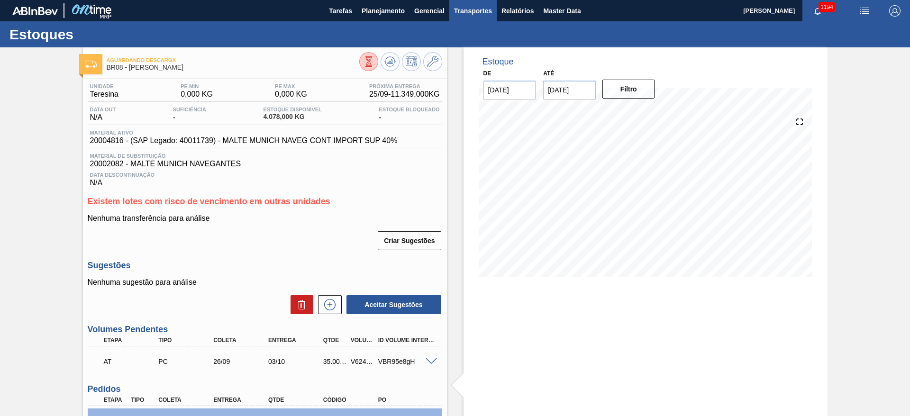
click at [473, 8] on span "Transportes" at bounding box center [473, 10] width 38 height 11
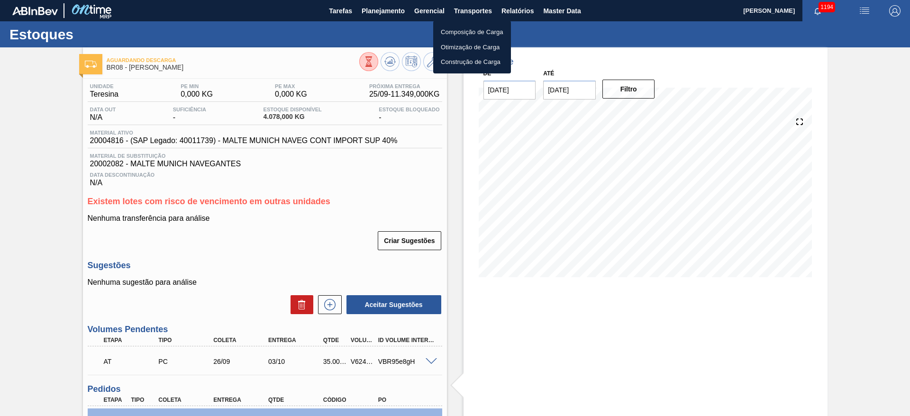
click at [453, 47] on li "Otimização de Carga" at bounding box center [472, 47] width 78 height 15
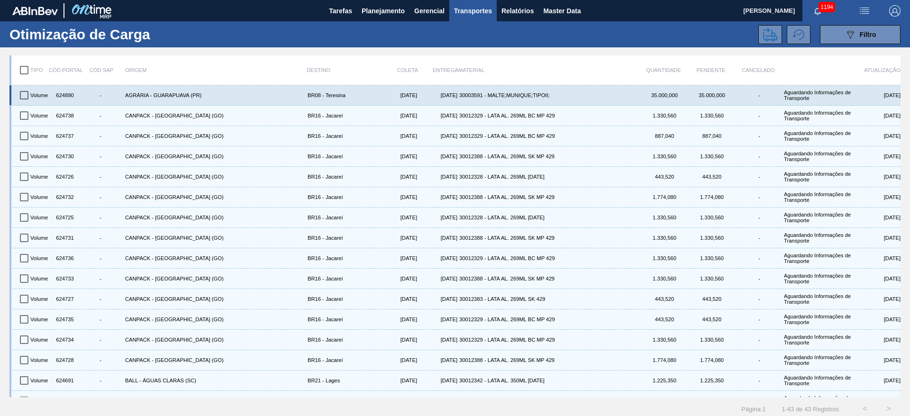
click at [23, 97] on input "checkbox" at bounding box center [24, 95] width 20 height 20
checkbox input "true"
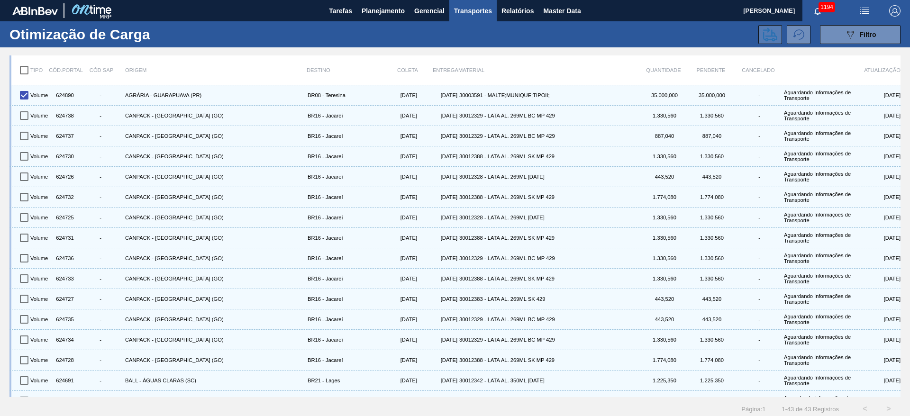
click at [777, 32] on button at bounding box center [771, 34] width 24 height 19
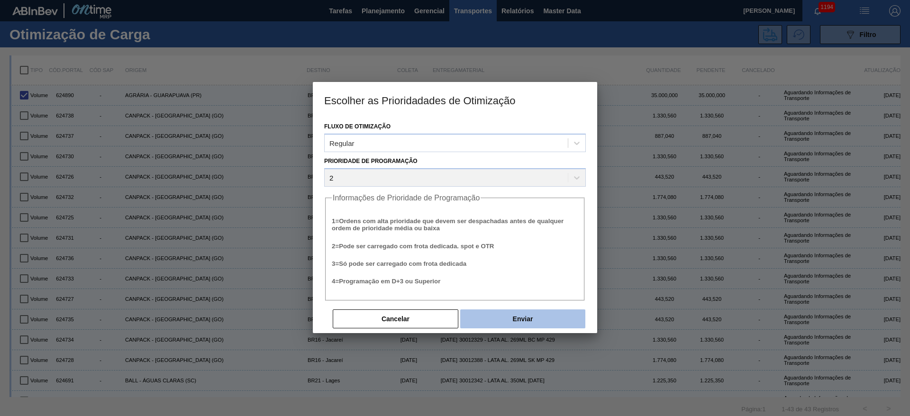
click at [534, 317] on button "Enviar" at bounding box center [522, 319] width 125 height 19
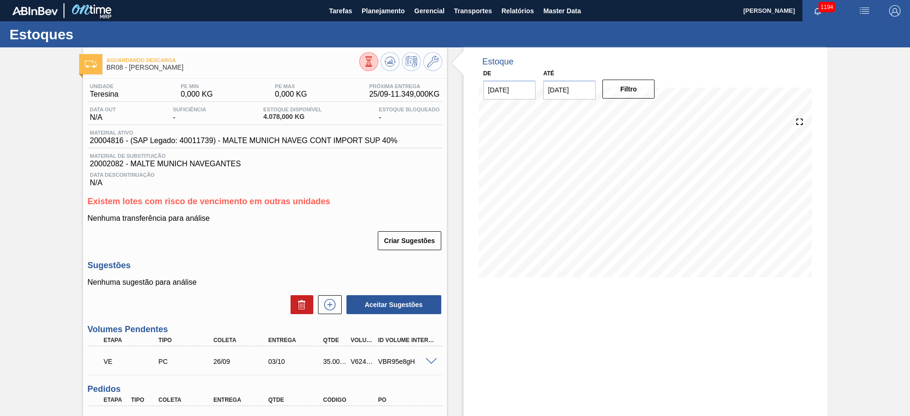
click at [356, 362] on div "V624890" at bounding box center [362, 362] width 28 height 8
copy div "V624890"
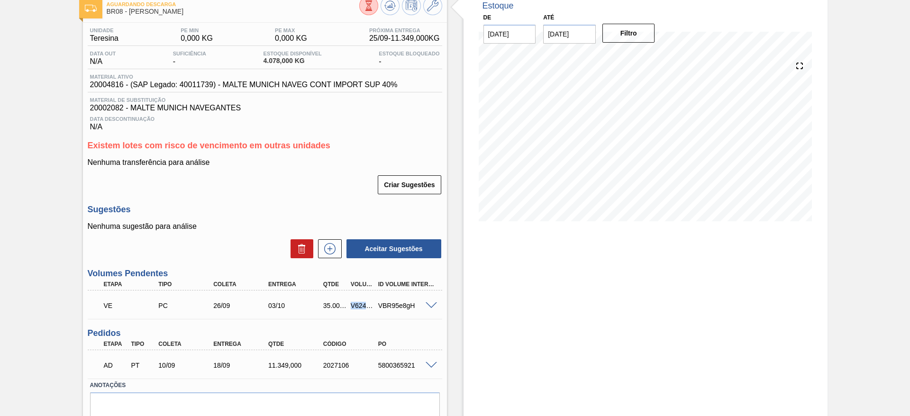
scroll to position [96, 0]
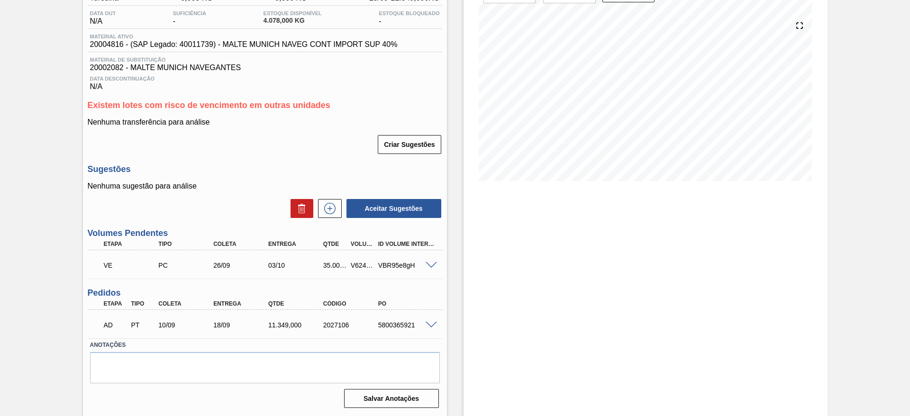
click at [430, 266] on span at bounding box center [431, 265] width 11 height 7
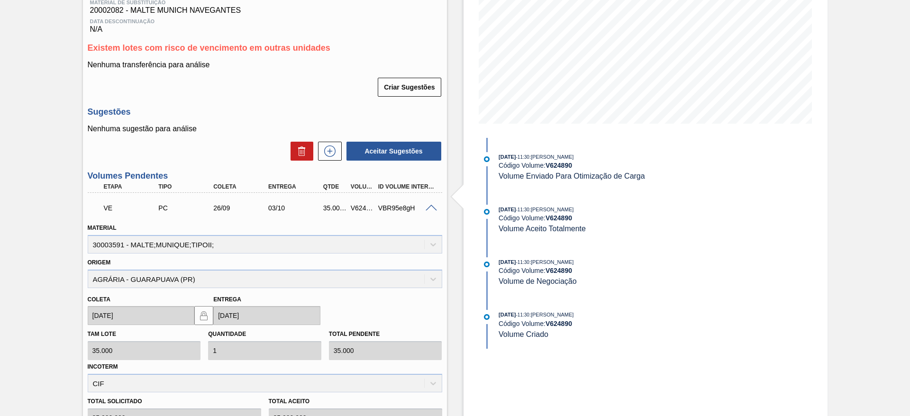
scroll to position [238, 0]
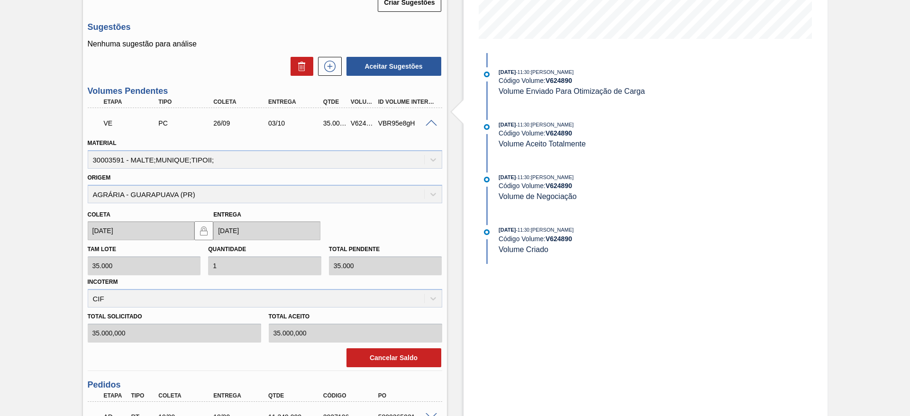
click at [428, 122] on span at bounding box center [431, 123] width 11 height 7
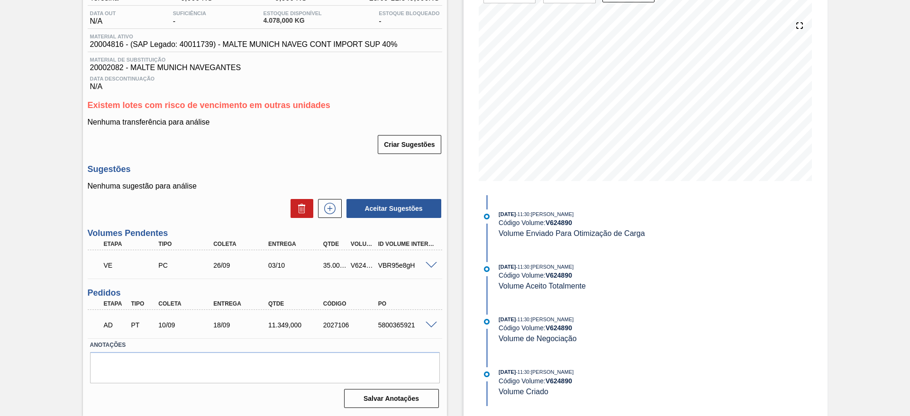
scroll to position [96, 0]
